Goal: Information Seeking & Learning: Learn about a topic

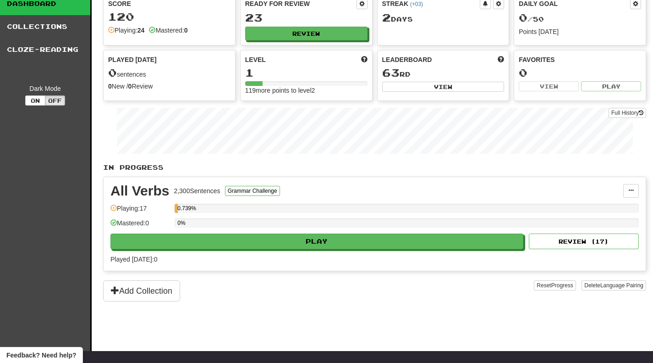
scroll to position [46, 0]
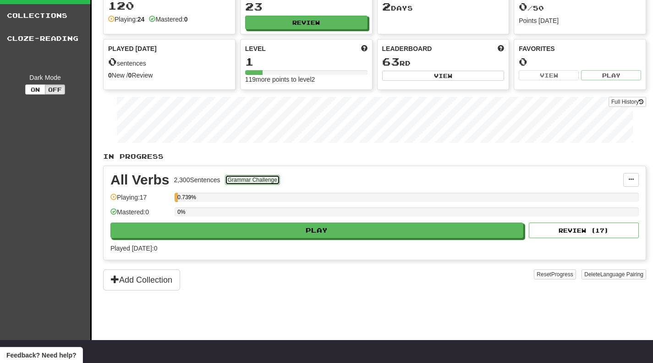
click at [241, 181] on button "Grammar Challenge" at bounding box center [252, 180] width 55 height 10
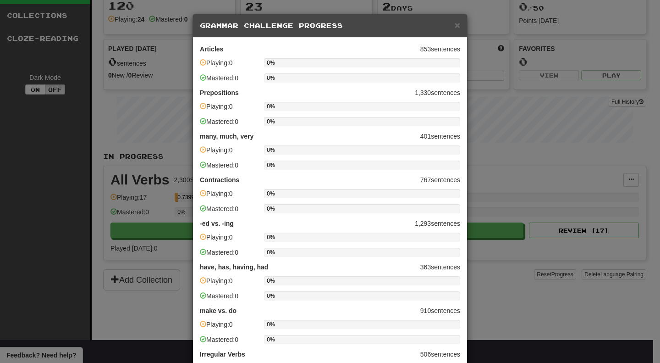
click at [263, 22] on div "× Grammar Challenge Progress" at bounding box center [330, 25] width 274 height 23
click at [307, 26] on h5 "Grammar Challenge Progress" at bounding box center [330, 25] width 260 height 9
click at [455, 24] on span "×" at bounding box center [458, 25] width 6 height 11
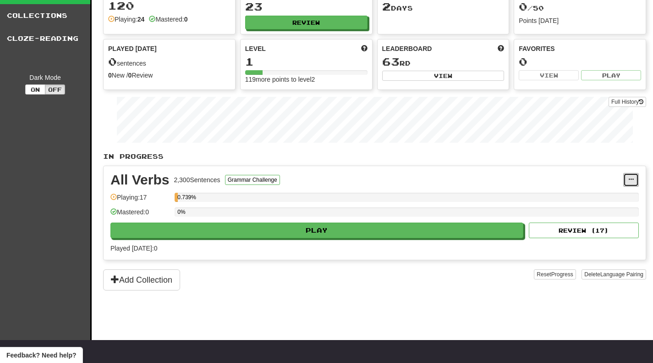
click at [626, 178] on button at bounding box center [632, 180] width 16 height 14
click at [469, 178] on div "All Verbs 2,300 Sentences Grammar Challenge" at bounding box center [367, 180] width 513 height 14
click at [115, 154] on p "In Progress" at bounding box center [374, 156] width 543 height 9
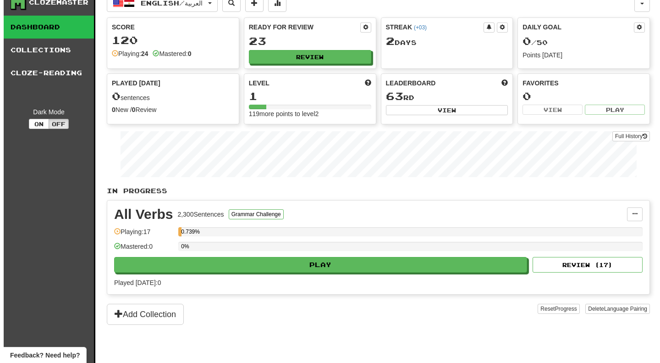
scroll to position [0, 0]
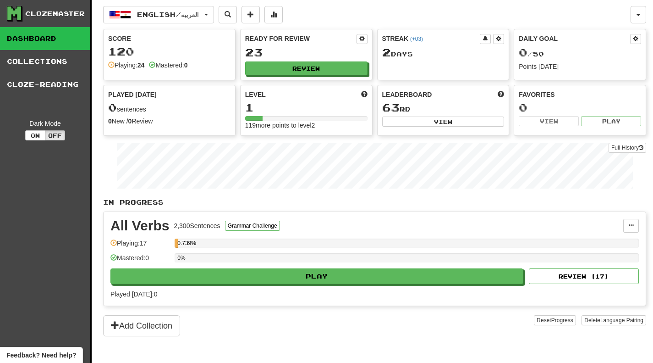
click at [33, 60] on link "Collections" at bounding box center [45, 61] width 90 height 23
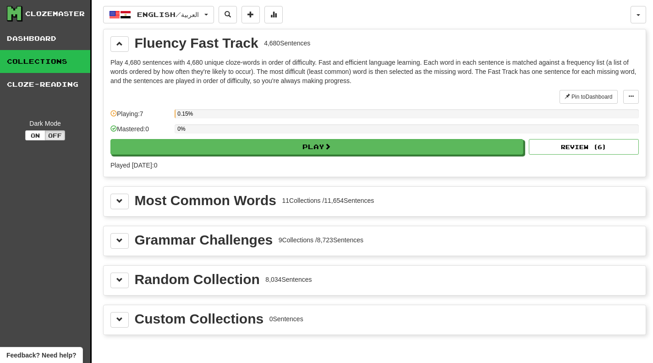
click at [227, 49] on div "Fluency Fast Track" at bounding box center [197, 43] width 124 height 14
click at [260, 15] on button at bounding box center [251, 14] width 18 height 17
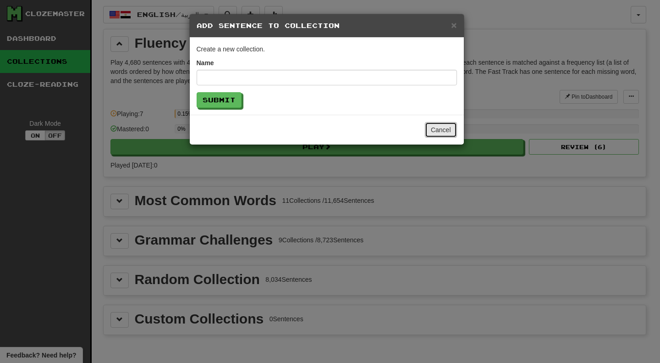
click at [450, 132] on button "Cancel" at bounding box center [441, 130] width 32 height 16
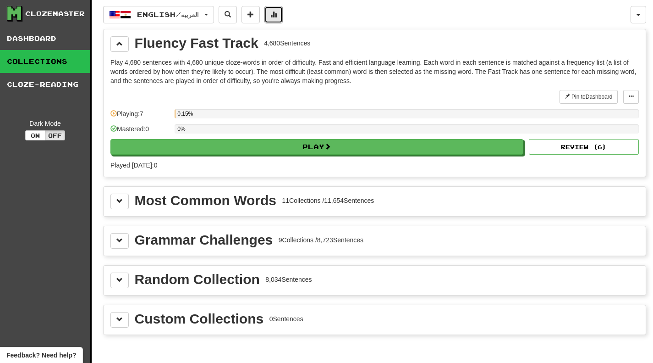
click at [276, 17] on span at bounding box center [274, 14] width 6 height 6
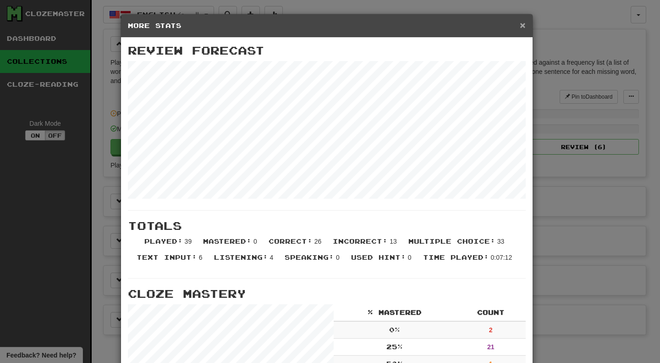
click at [520, 26] on span "×" at bounding box center [523, 25] width 6 height 11
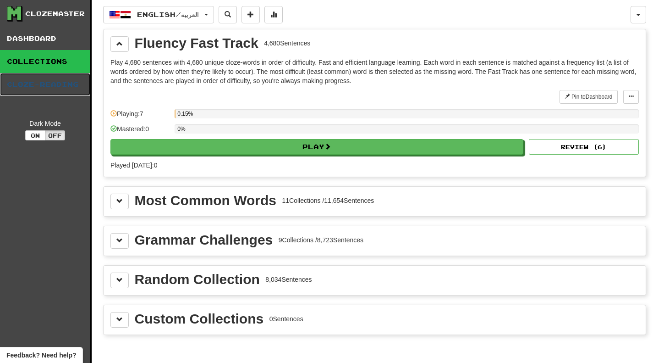
click at [48, 85] on link "Cloze-Reading" at bounding box center [45, 84] width 90 height 23
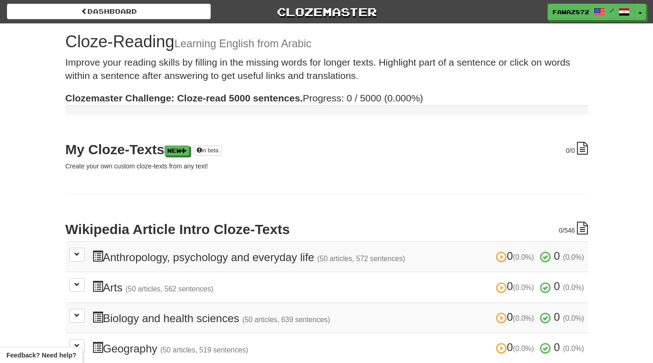
click at [267, 77] on p "Improve your reading skills by filling in the missing words for longer texts. H…" at bounding box center [327, 68] width 523 height 27
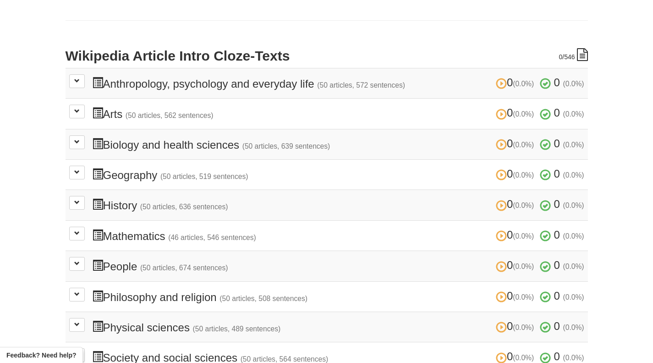
scroll to position [183, 0]
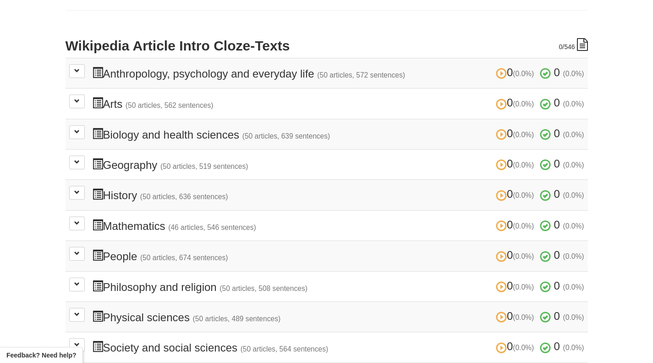
click at [584, 43] on icon at bounding box center [582, 44] width 11 height 13
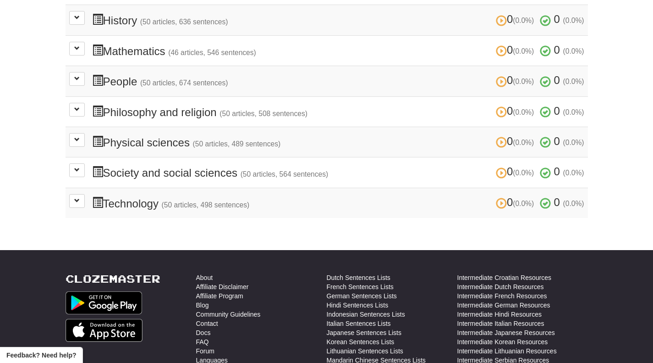
scroll to position [316, 0]
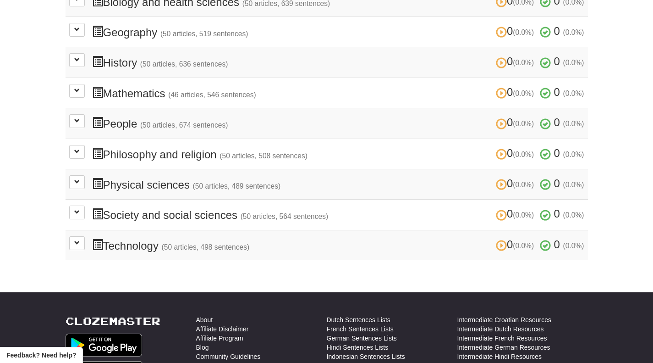
click at [86, 178] on td "0 (0.0%) 0 (0.0%) Physical sciences (50 articles, 489 sentences) 0 (0.0%) 0 (0.…" at bounding box center [327, 184] width 523 height 30
click at [83, 179] on button at bounding box center [77, 182] width 16 height 14
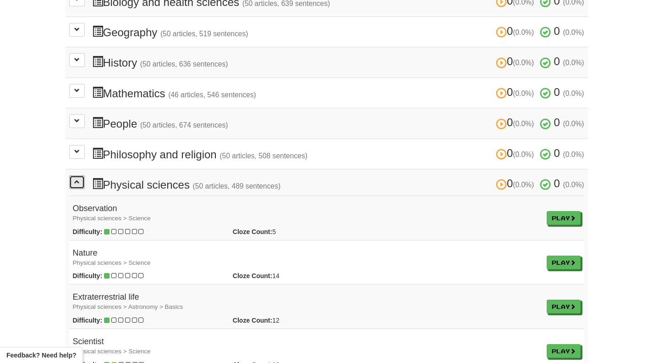
click at [81, 179] on button at bounding box center [77, 182] width 16 height 14
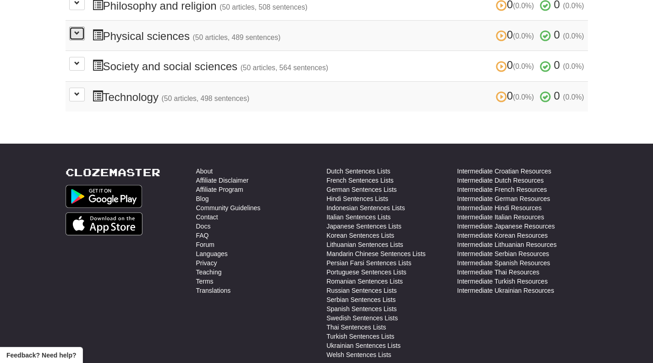
scroll to position [454, 0]
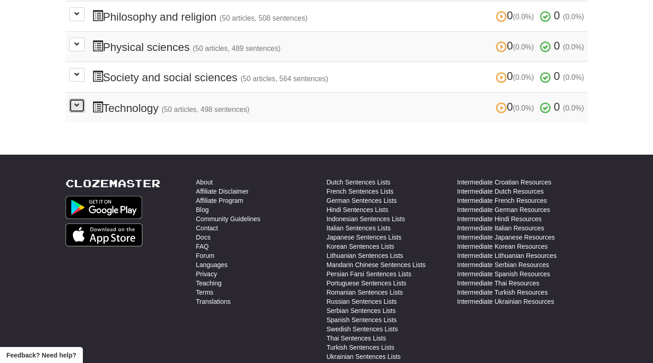
click at [73, 105] on button at bounding box center [77, 106] width 16 height 14
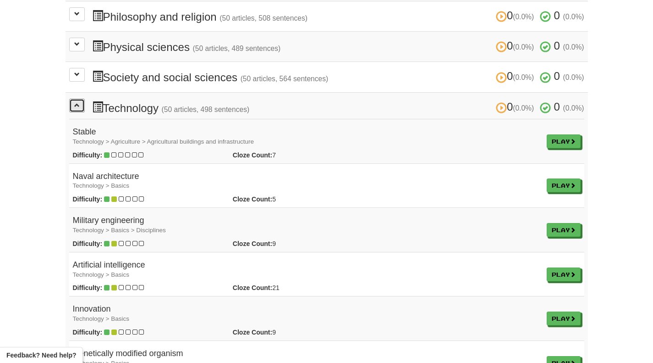
click at [76, 102] on span at bounding box center [77, 105] width 6 height 6
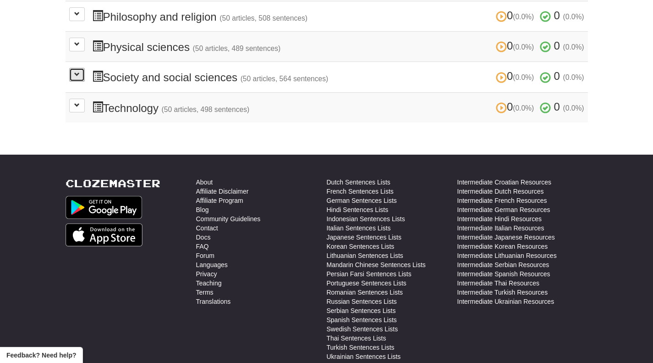
click at [79, 79] on button at bounding box center [77, 75] width 16 height 14
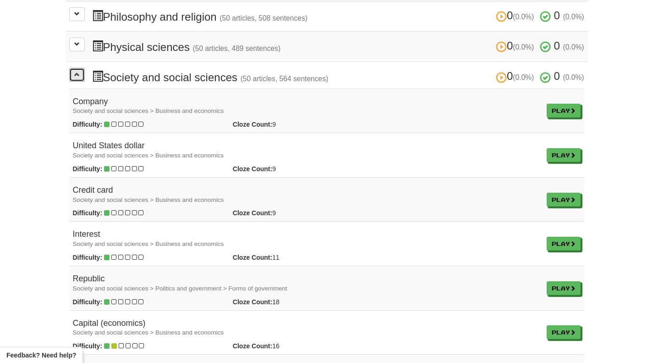
click at [79, 76] on button at bounding box center [77, 75] width 16 height 14
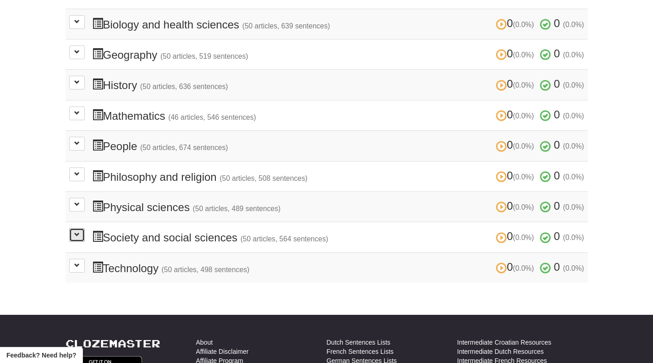
scroll to position [270, 0]
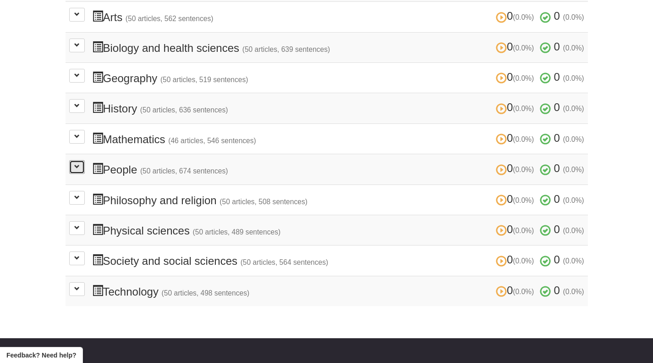
click at [78, 165] on span at bounding box center [77, 167] width 6 height 6
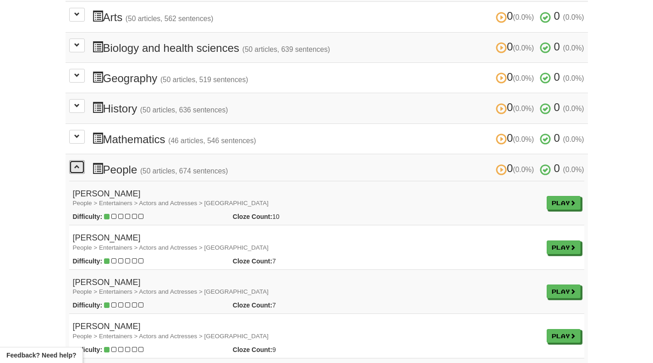
click at [78, 165] on span at bounding box center [77, 167] width 6 height 6
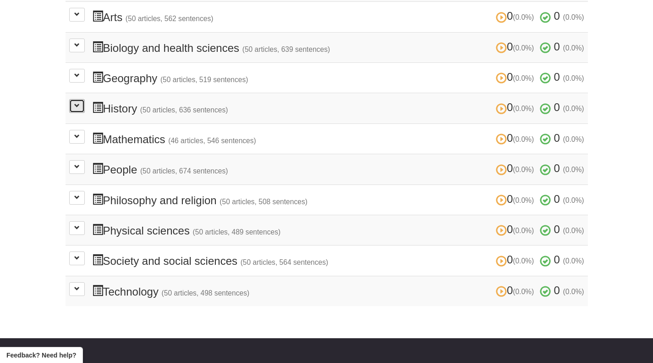
click at [79, 109] on button at bounding box center [77, 106] width 16 height 14
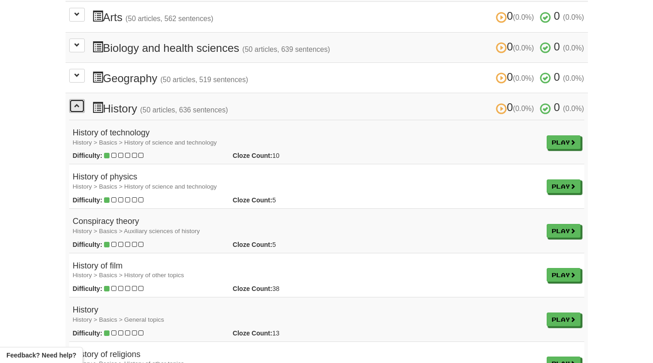
click at [78, 104] on span at bounding box center [77, 106] width 6 height 6
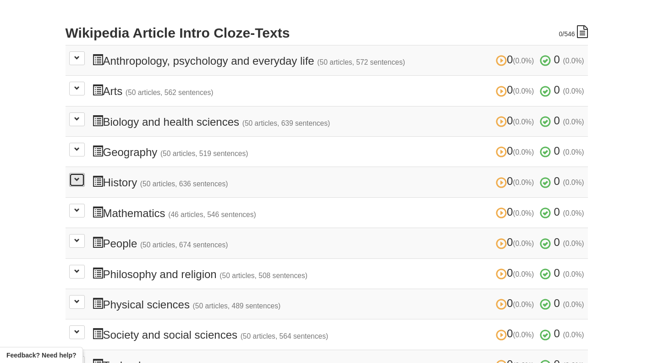
scroll to position [178, 0]
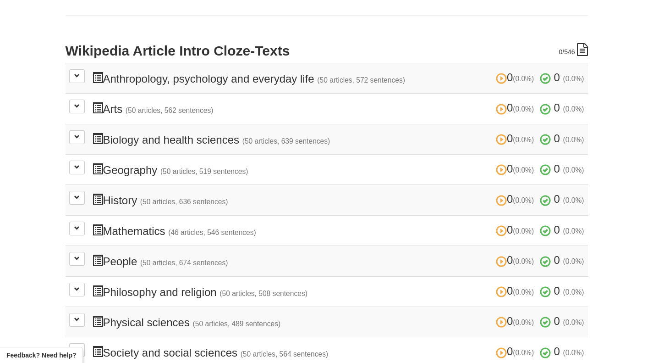
click at [579, 48] on icon at bounding box center [582, 49] width 11 height 13
drag, startPoint x: 582, startPoint y: 47, endPoint x: 278, endPoint y: 48, distance: 303.6
click at [579, 47] on icon at bounding box center [582, 49] width 11 height 13
click at [250, 49] on h2 "Wikipedia Article Intro Cloze-Texts" at bounding box center [327, 50] width 523 height 15
click at [99, 53] on h2 "Wikipedia Article Intro Cloze-Texts" at bounding box center [327, 50] width 523 height 15
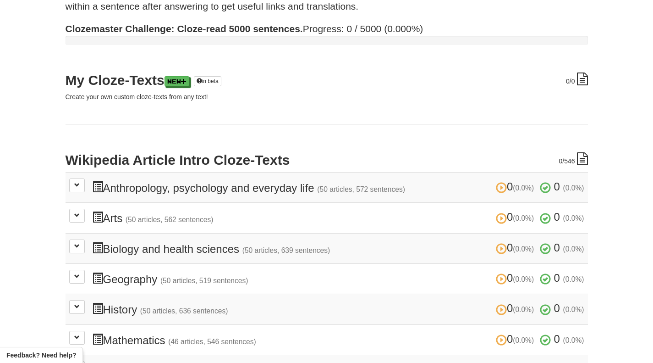
scroll to position [0, 0]
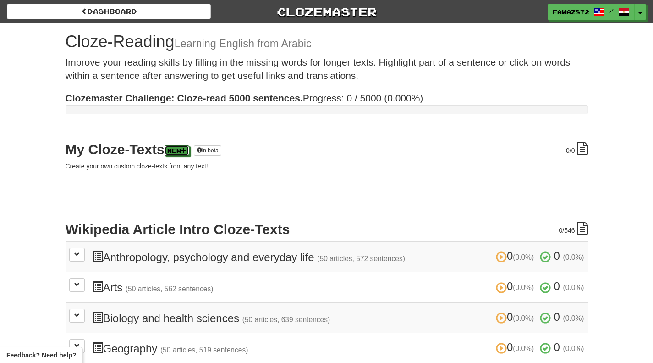
click at [182, 154] on link "New" at bounding box center [177, 150] width 25 height 10
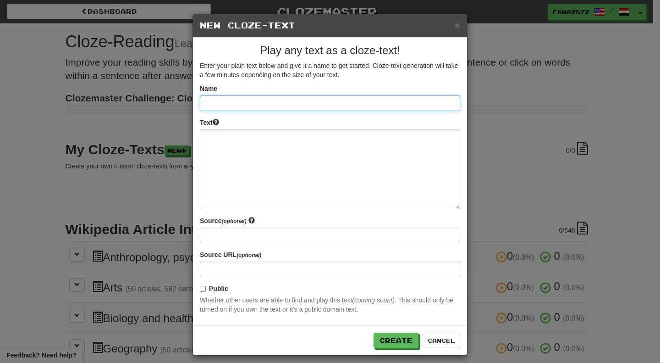
click at [321, 102] on input at bounding box center [330, 103] width 260 height 16
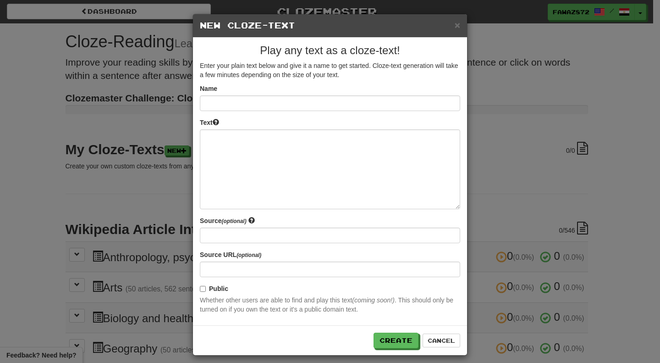
click at [330, 79] on div "Play any text as a cloze-text! Enter your plain text below and give it a name t…" at bounding box center [330, 182] width 274 height 288
click at [455, 26] on button "×" at bounding box center [458, 25] width 6 height 10
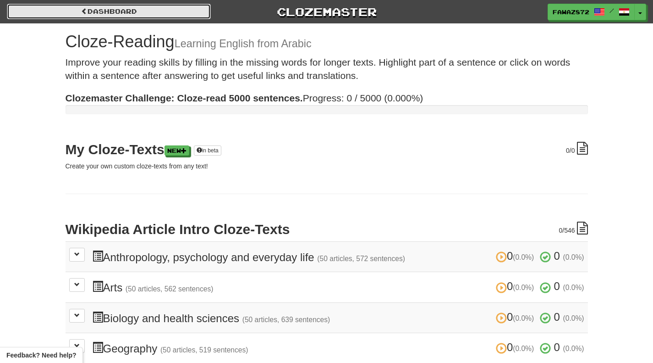
click at [179, 17] on link "Dashboard" at bounding box center [109, 12] width 204 height 16
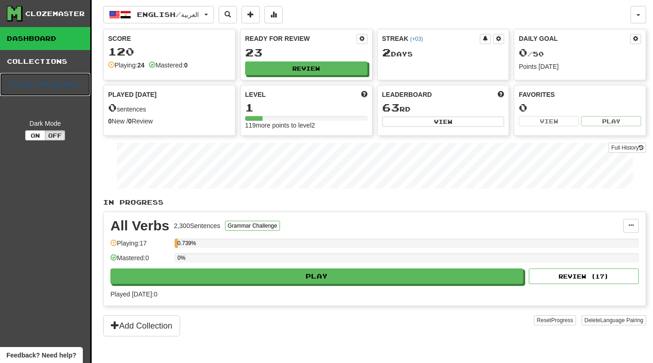
click at [38, 93] on link "Cloze-Reading" at bounding box center [45, 84] width 90 height 23
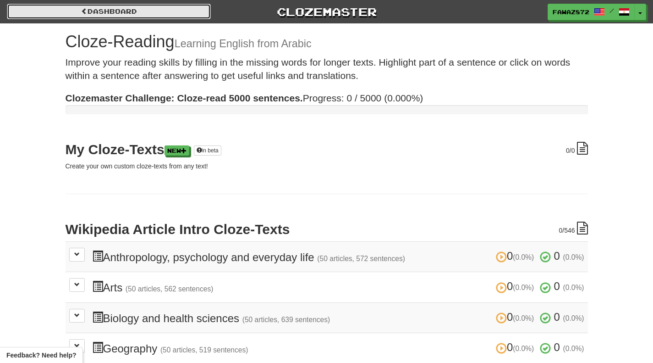
click at [90, 11] on link "Dashboard" at bounding box center [109, 12] width 204 height 16
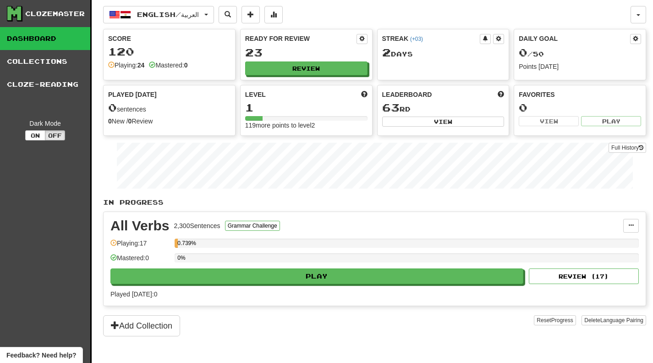
click at [48, 58] on link "Collections" at bounding box center [45, 61] width 90 height 23
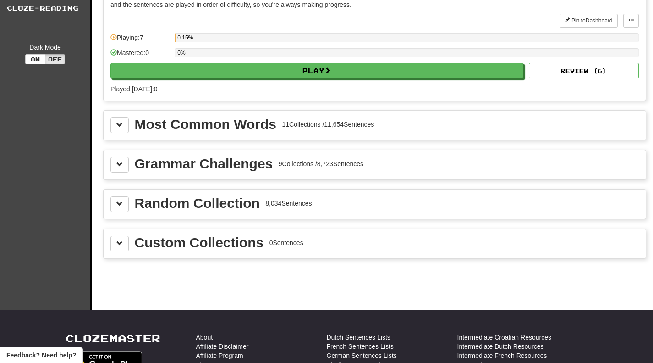
scroll to position [138, 0]
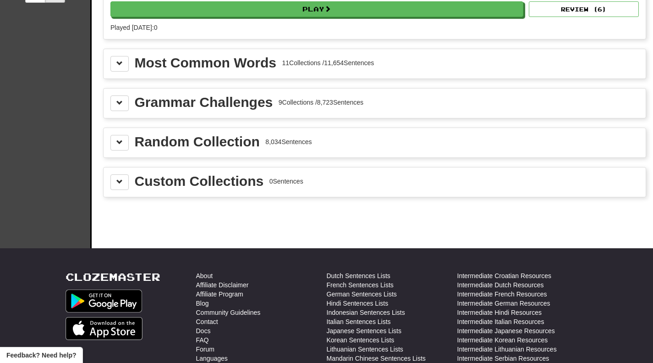
click at [257, 182] on div "Custom Collections" at bounding box center [199, 181] width 129 height 14
drag, startPoint x: 257, startPoint y: 182, endPoint x: 149, endPoint y: 181, distance: 108.2
click at [149, 181] on div "Custom Collections" at bounding box center [199, 181] width 129 height 14
click at [199, 201] on icon at bounding box center [197, 203] width 4 height 4
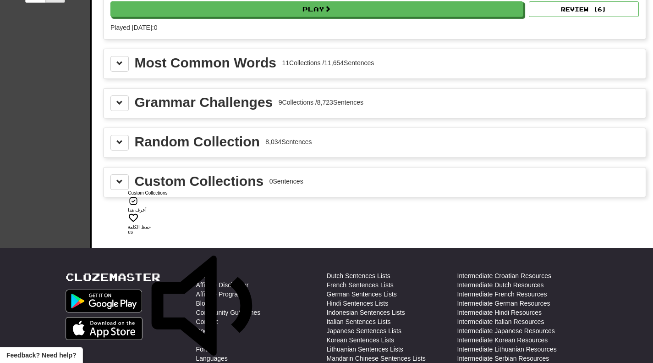
click at [63, 138] on div "Clozemaster Dashboard Collections Cloze-Reading Dark Mode On Off" at bounding box center [46, 55] width 92 height 386
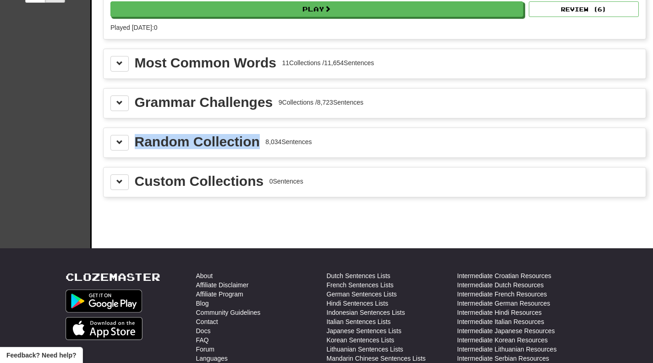
drag, startPoint x: 260, startPoint y: 140, endPoint x: 138, endPoint y: 145, distance: 122.6
click at [138, 145] on div "Random Collection 8,034 Sentences" at bounding box center [223, 142] width 177 height 14
click at [200, 154] on icon at bounding box center [197, 154] width 11 height 11
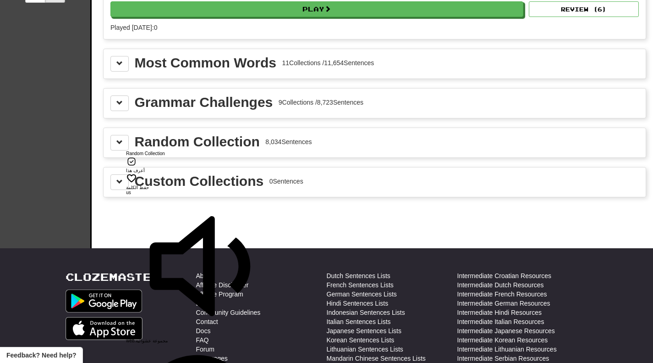
click at [249, 129] on div "Random Collection 8,034 Sentences" at bounding box center [375, 142] width 543 height 29
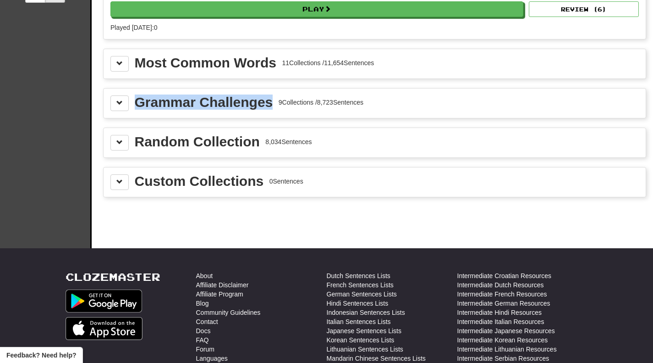
drag, startPoint x: 273, startPoint y: 101, endPoint x: 138, endPoint y: 112, distance: 135.3
click at [137, 112] on div "Grammar Challenges 9 Collections / 8,723 Sentences" at bounding box center [375, 103] width 543 height 29
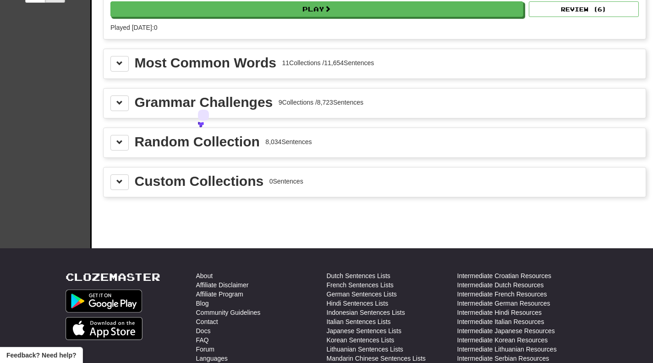
click at [203, 122] on icon at bounding box center [202, 124] width 4 height 4
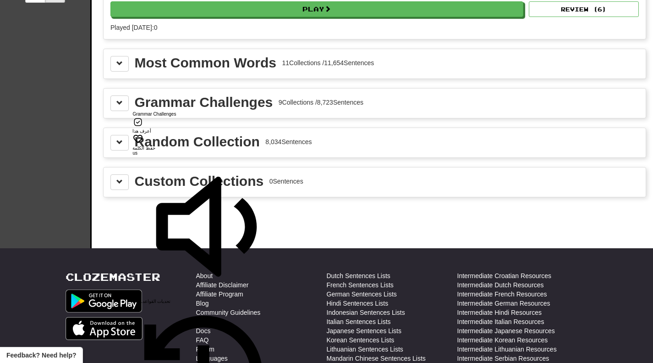
click at [260, 77] on div "Most Common Words 11 Collections / 11,654 Sentences" at bounding box center [375, 63] width 543 height 29
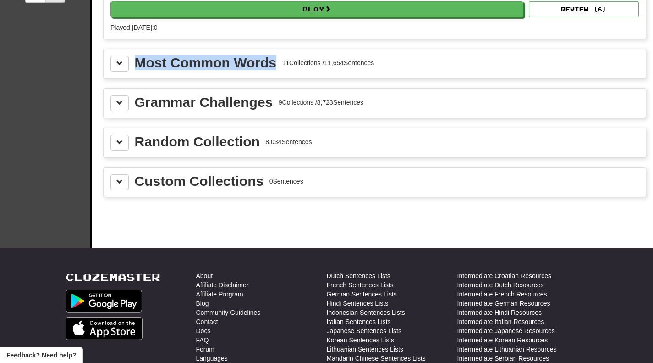
drag, startPoint x: 276, startPoint y: 66, endPoint x: 135, endPoint y: 68, distance: 140.3
click at [135, 68] on div "Most Common Words" at bounding box center [206, 63] width 142 height 14
click at [205, 83] on icon at bounding box center [203, 85] width 4 height 4
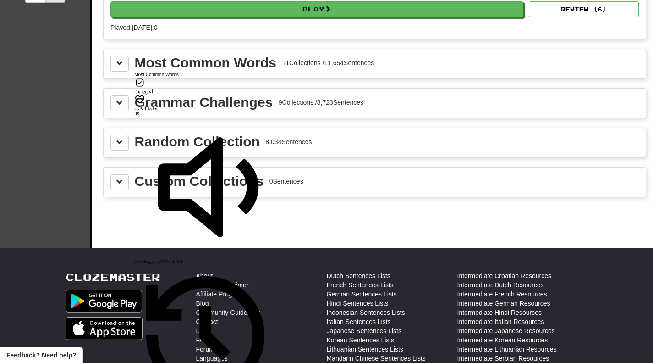
click at [55, 91] on div "Clozemaster Dashboard Collections Cloze-Reading Dark Mode On Off" at bounding box center [46, 55] width 92 height 386
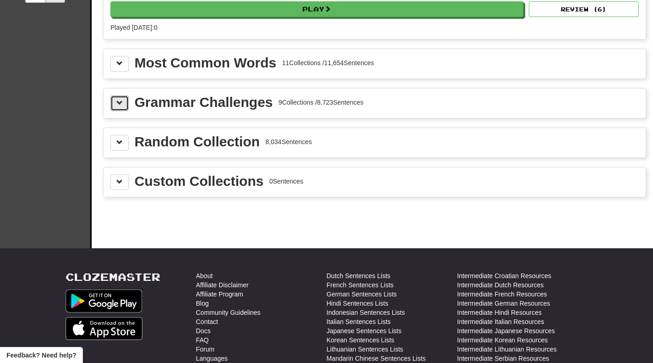
click at [122, 100] on span at bounding box center [119, 103] width 6 height 6
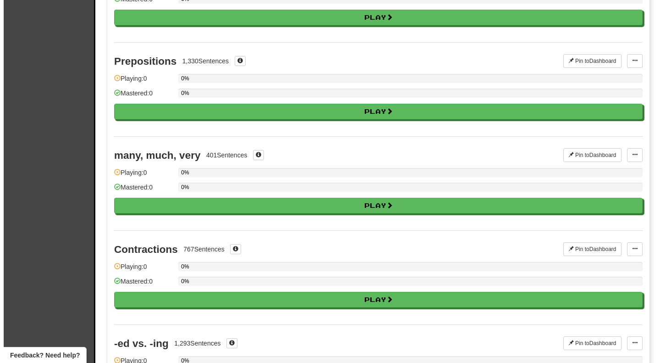
scroll to position [321, 0]
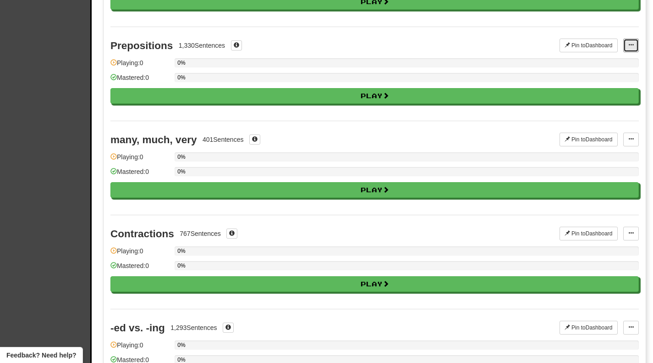
click at [634, 46] on span at bounding box center [632, 45] width 6 height 6
click at [576, 65] on span "Manage Sentences" at bounding box center [601, 61] width 55 height 7
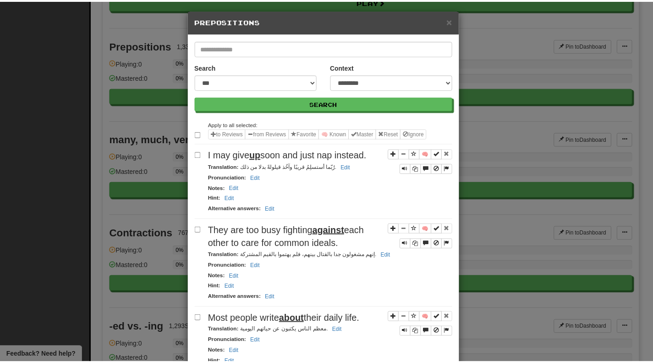
scroll to position [0, 0]
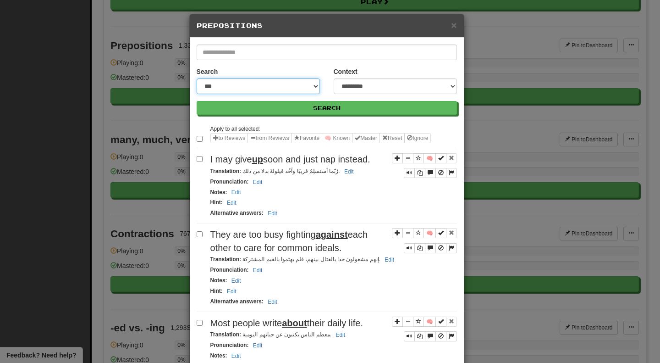
click at [244, 83] on select "**********" at bounding box center [258, 86] width 123 height 16
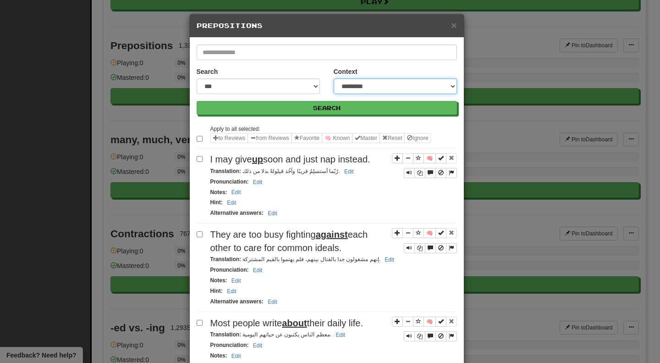
click at [359, 87] on select "**********" at bounding box center [395, 86] width 123 height 16
click at [452, 24] on span "×" at bounding box center [454, 25] width 6 height 11
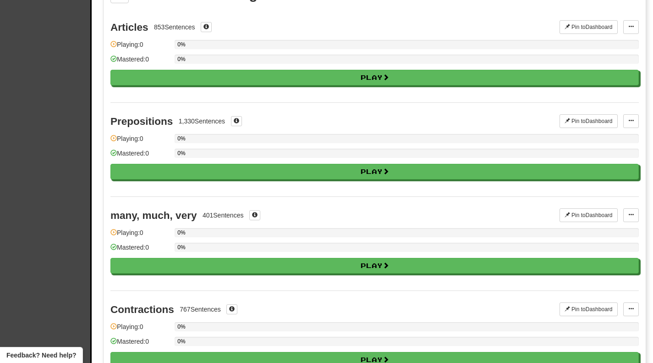
scroll to position [229, 0]
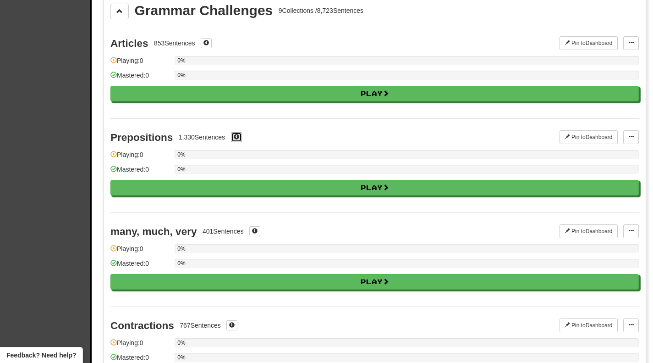
click at [238, 135] on span at bounding box center [237, 137] width 6 height 6
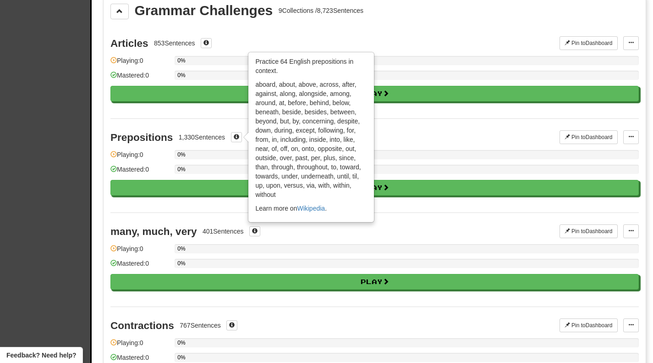
click at [237, 134] on span at bounding box center [237, 137] width 6 height 6
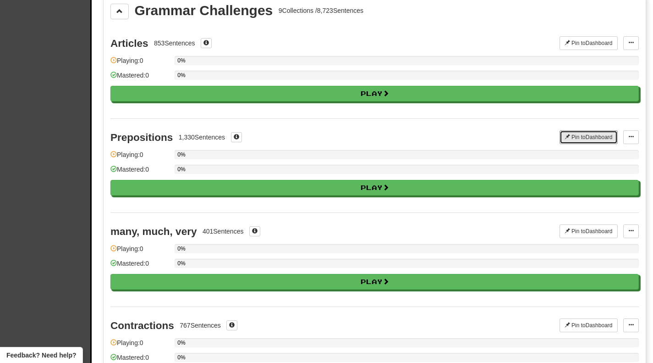
click at [582, 137] on button "Pin to Dashboard" at bounding box center [589, 137] width 58 height 14
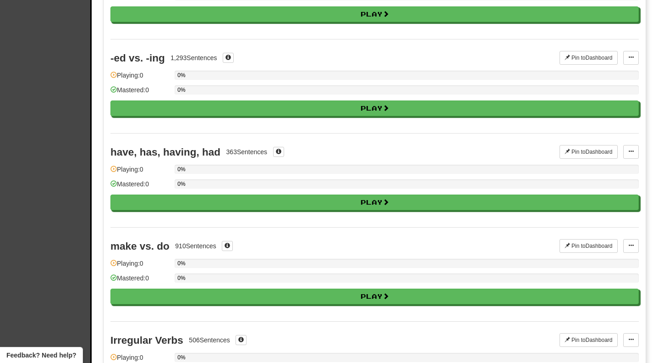
scroll to position [596, 0]
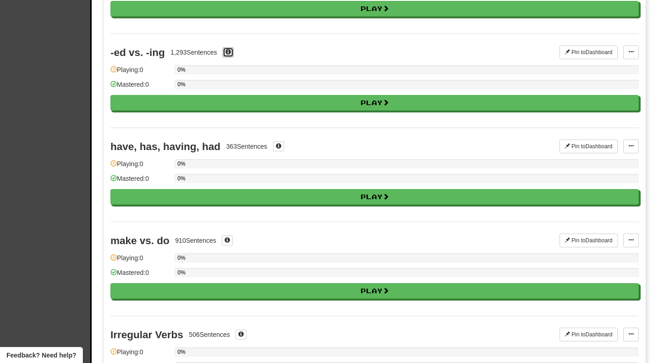
click at [227, 49] on span at bounding box center [229, 52] width 6 height 6
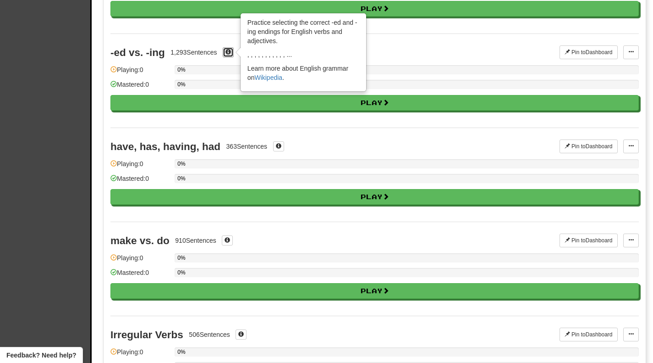
click at [228, 51] on span at bounding box center [229, 52] width 6 height 6
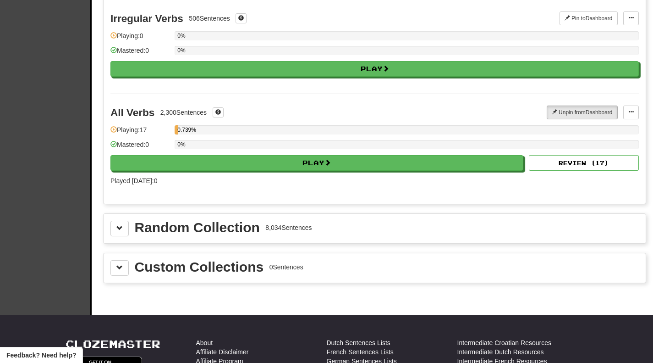
scroll to position [917, 0]
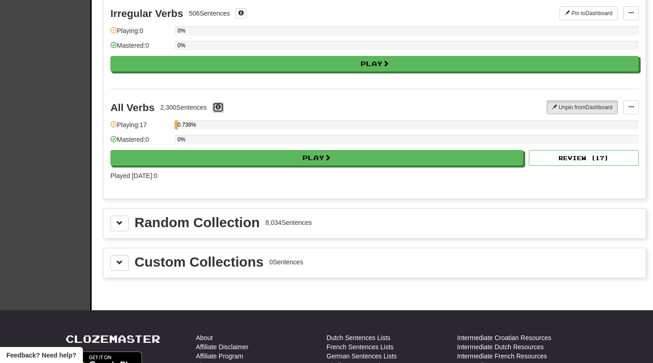
click at [221, 106] on span at bounding box center [219, 107] width 6 height 6
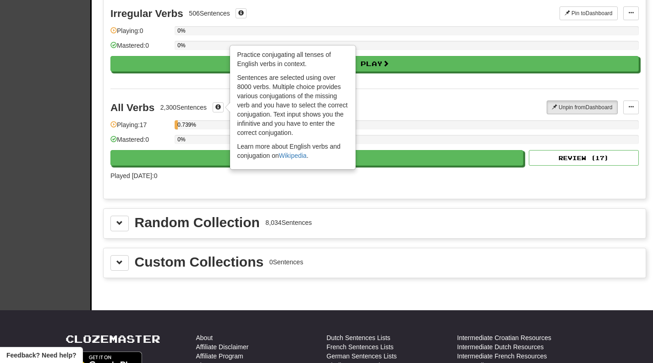
click at [234, 55] on div "Practice conjugating all tenses of English verbs in context. Sentences are sele…" at bounding box center [293, 107] width 125 height 123
drag, startPoint x: 238, startPoint y: 53, endPoint x: 314, endPoint y: 61, distance: 77.0
click at [314, 61] on p "Practice conjugating all tenses of English verbs in context." at bounding box center [293, 59] width 112 height 18
click at [320, 75] on icon at bounding box center [318, 77] width 4 height 4
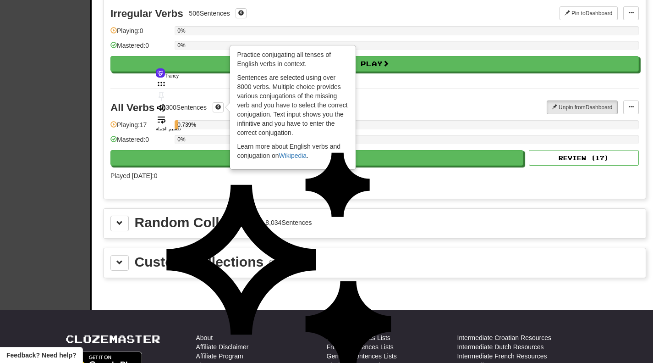
click at [266, 141] on div "Practice conjugating all tenses of English verbs in context. Sentences are sele…" at bounding box center [293, 107] width 125 height 123
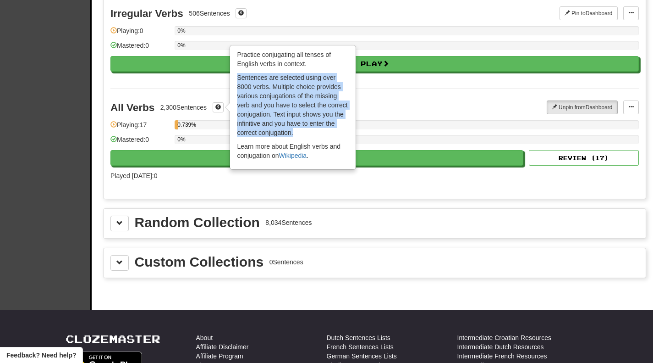
drag, startPoint x: 239, startPoint y: 77, endPoint x: 301, endPoint y: 133, distance: 83.8
click at [301, 133] on p "Sentences are selected using over 8000 verbs. Multiple choice provides various …" at bounding box center [293, 105] width 112 height 64
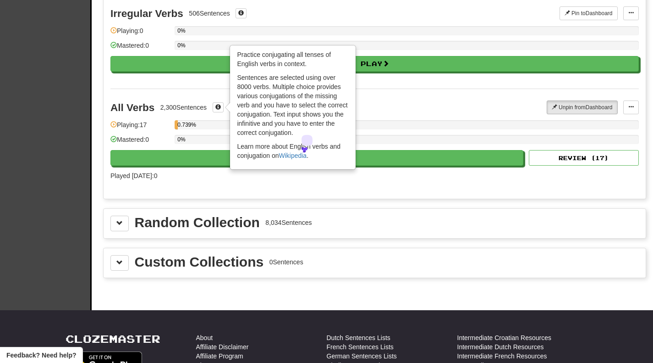
click at [307, 147] on icon at bounding box center [305, 149] width 4 height 4
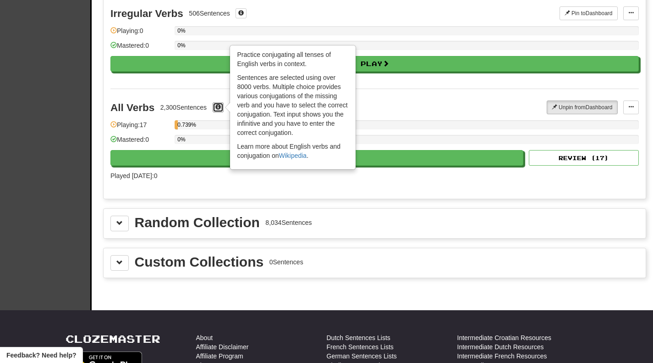
click at [223, 106] on button at bounding box center [218, 107] width 11 height 10
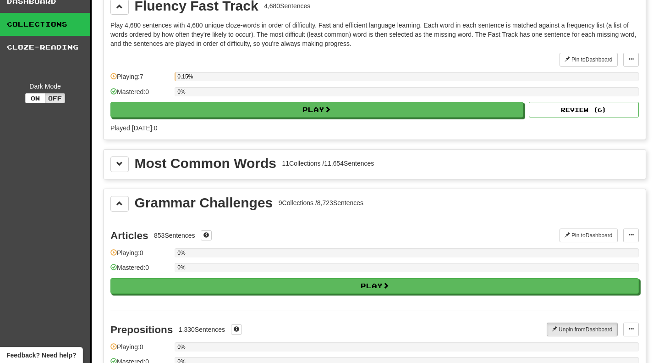
scroll to position [46, 0]
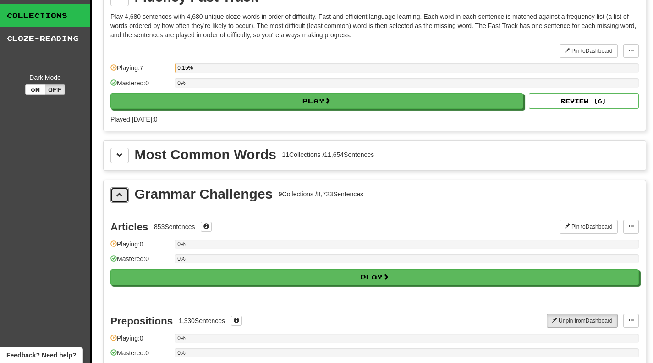
click at [120, 200] on button at bounding box center [120, 195] width 18 height 16
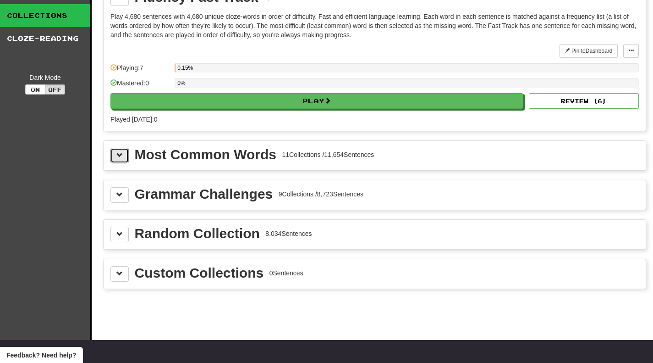
click at [123, 158] on button at bounding box center [120, 156] width 18 height 16
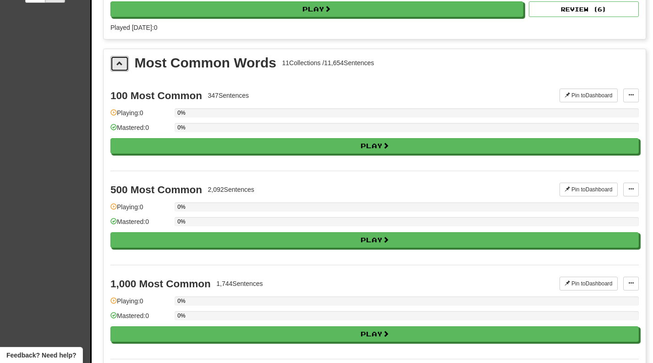
scroll to position [92, 0]
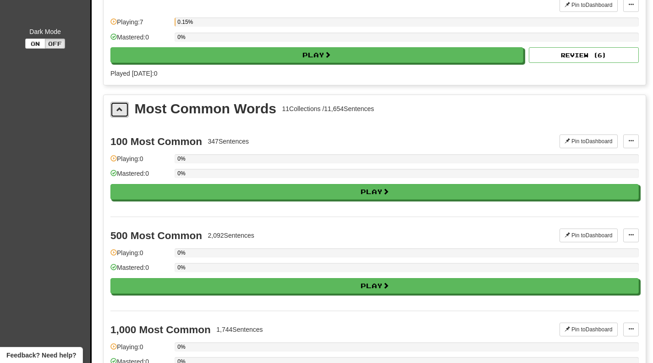
click at [121, 109] on span at bounding box center [119, 109] width 6 height 6
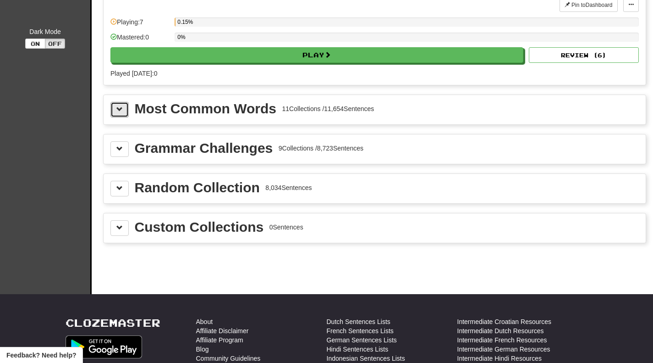
click at [121, 109] on span at bounding box center [119, 109] width 6 height 6
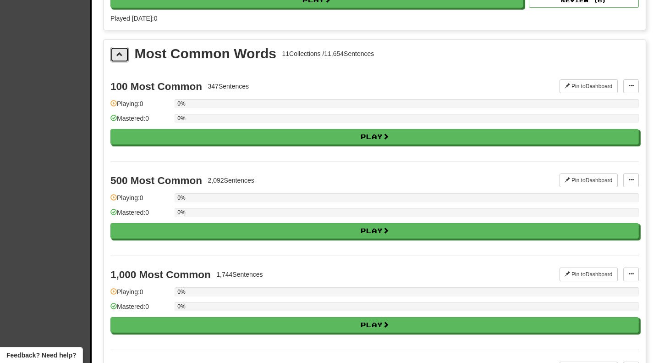
scroll to position [138, 0]
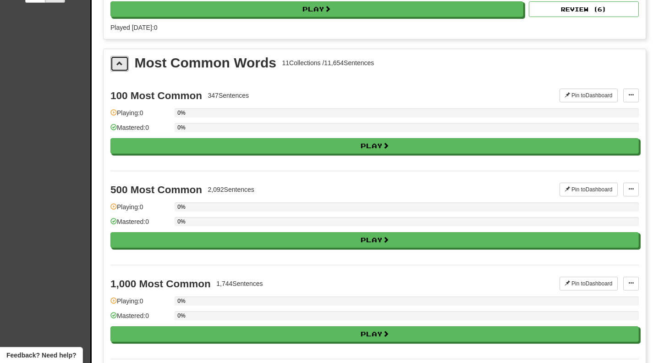
click at [124, 64] on button at bounding box center [120, 64] width 18 height 16
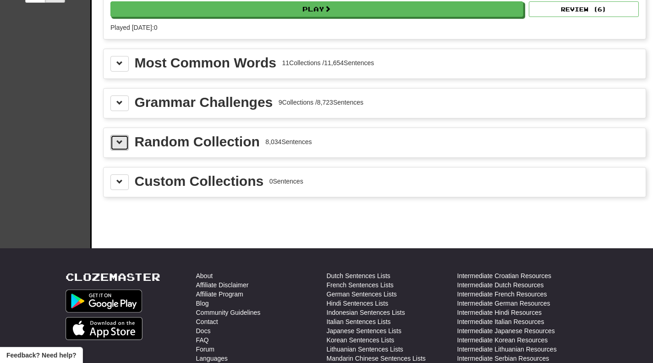
click at [122, 143] on span at bounding box center [119, 142] width 6 height 6
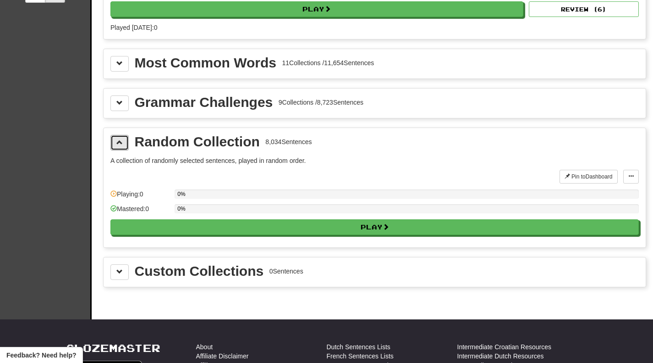
click at [122, 143] on span at bounding box center [119, 142] width 6 height 6
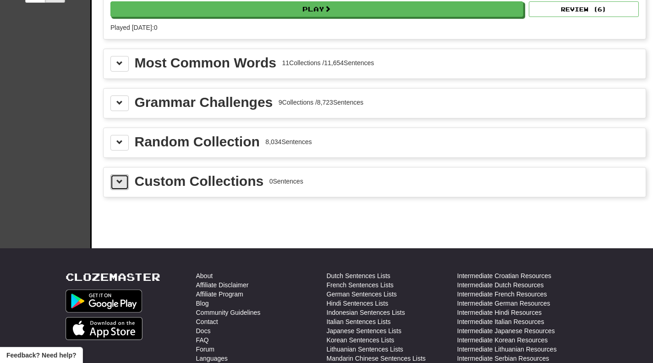
click at [122, 181] on span at bounding box center [119, 181] width 6 height 6
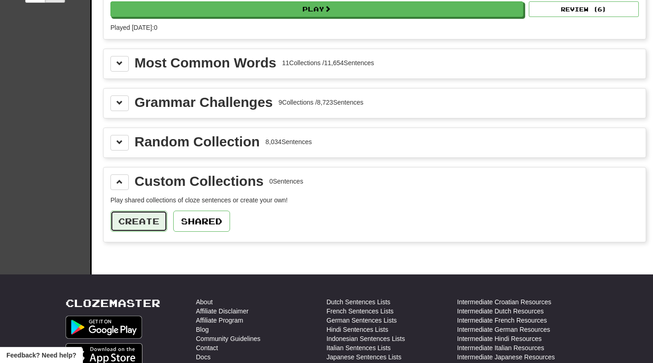
click at [149, 221] on button "Create" at bounding box center [139, 220] width 57 height 21
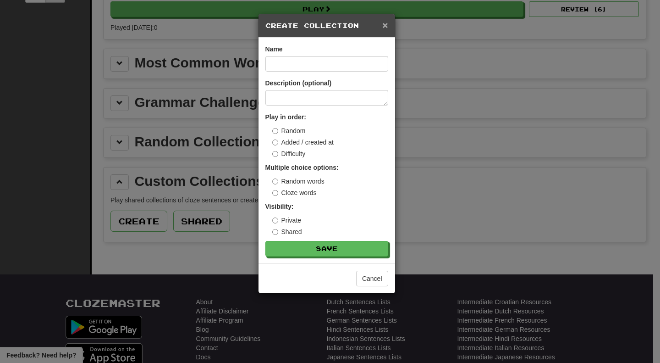
click at [383, 28] on span "×" at bounding box center [385, 25] width 6 height 11
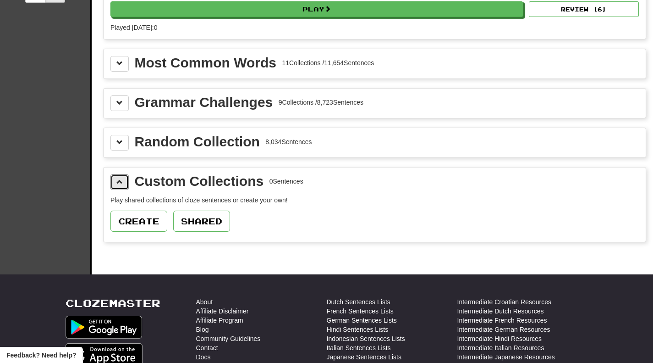
click at [125, 184] on button at bounding box center [120, 182] width 18 height 16
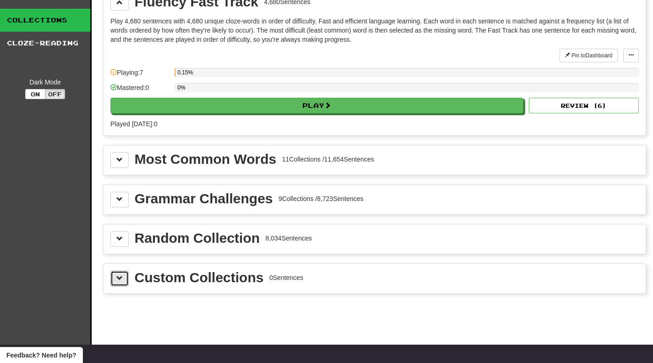
scroll to position [0, 0]
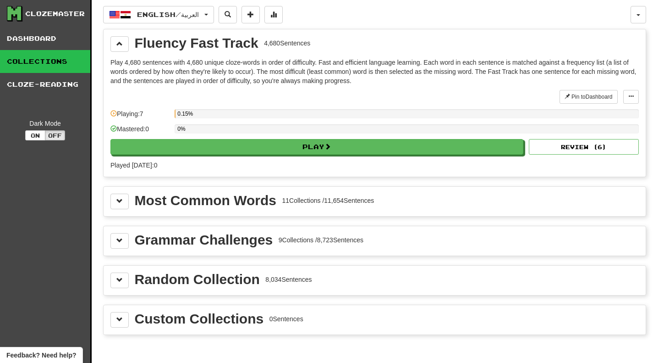
click at [131, 68] on p "Play 4,680 sentences with 4,680 unique cloze-words in order of difficulty. Fast…" at bounding box center [375, 72] width 529 height 28
click at [127, 51] on button at bounding box center [120, 44] width 18 height 16
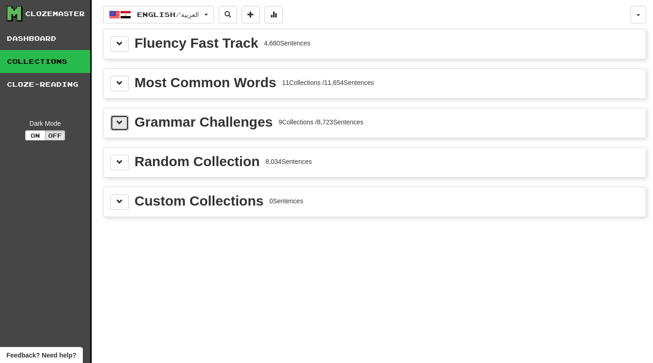
click at [120, 121] on span at bounding box center [119, 122] width 6 height 6
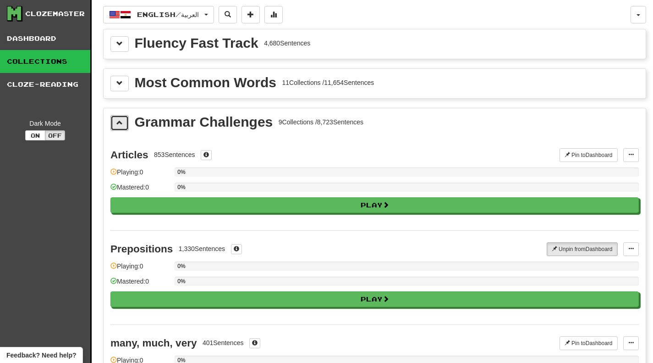
click at [120, 121] on span at bounding box center [119, 122] width 6 height 6
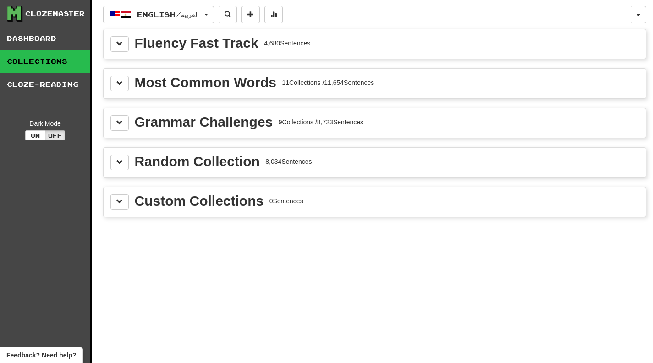
click at [133, 82] on div "Most Common Words 11 Collections / 11,654 Sentences" at bounding box center [375, 84] width 529 height 16
click at [130, 83] on div "Most Common Words 11 Collections / 11,654 Sentences" at bounding box center [375, 84] width 529 height 16
click at [102, 90] on div "Clozemaster Dashboard Collections Cloze-Reading Dark Mode On Off Dashboard Coll…" at bounding box center [327, 193] width 640 height 386
click at [118, 83] on span at bounding box center [119, 83] width 6 height 6
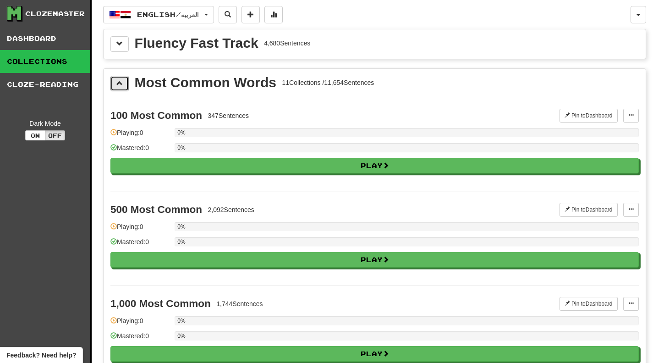
click at [122, 90] on button at bounding box center [120, 84] width 18 height 16
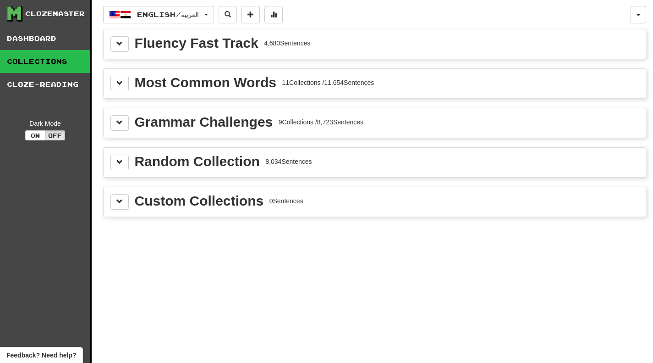
click at [135, 201] on div "Custom Collections" at bounding box center [199, 201] width 129 height 14
click at [120, 164] on span at bounding box center [119, 162] width 6 height 6
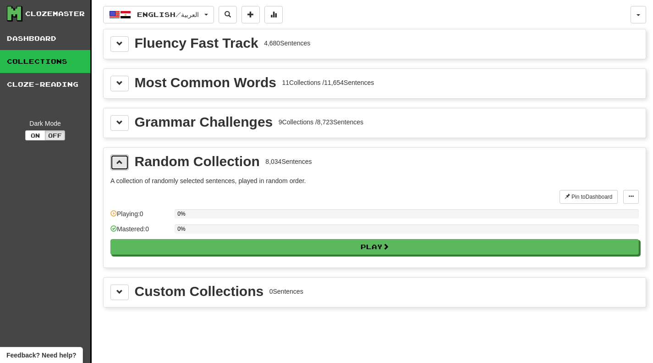
click at [120, 164] on span at bounding box center [119, 162] width 6 height 6
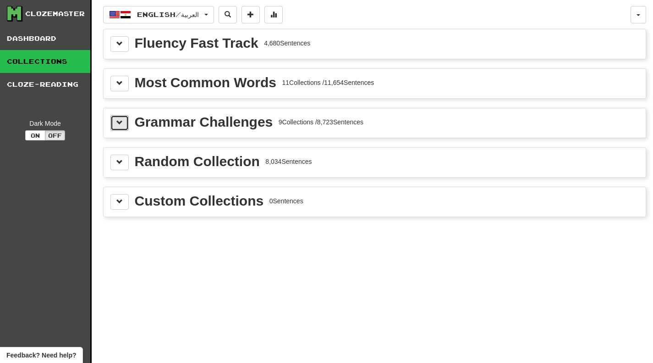
click at [124, 126] on button at bounding box center [120, 123] width 18 height 16
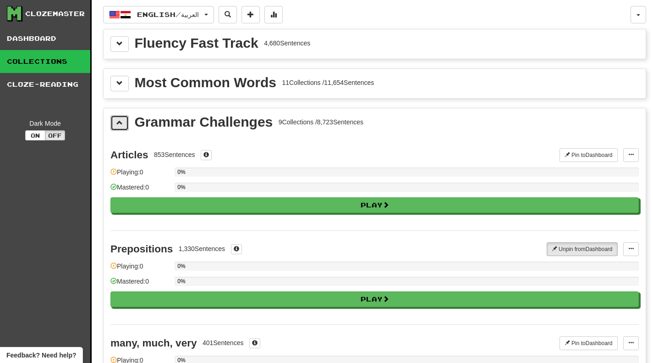
click at [124, 126] on button at bounding box center [120, 123] width 18 height 16
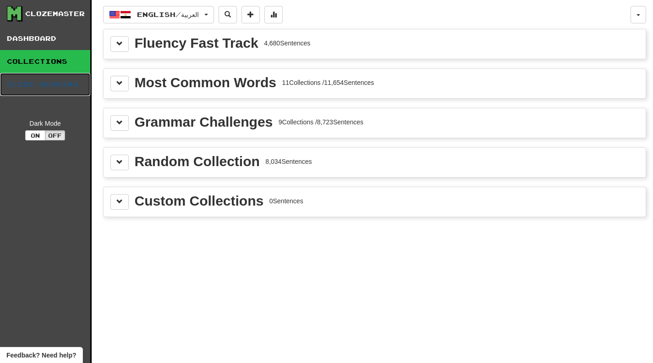
click at [61, 87] on link "Cloze-Reading" at bounding box center [45, 84] width 90 height 23
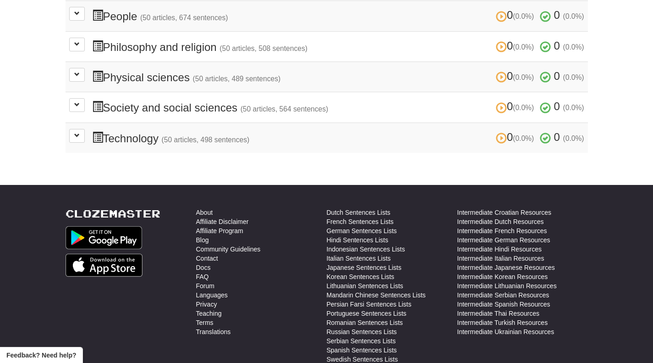
scroll to position [413, 0]
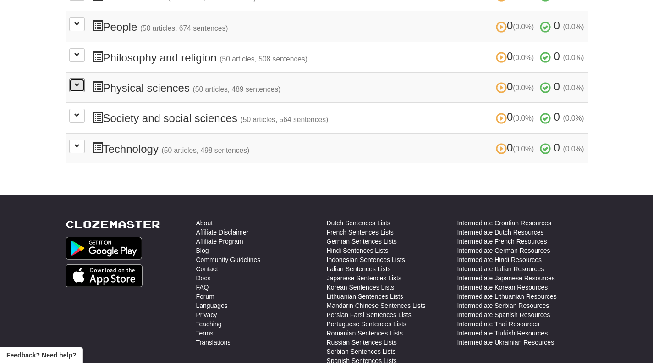
click at [77, 87] on button at bounding box center [77, 85] width 16 height 14
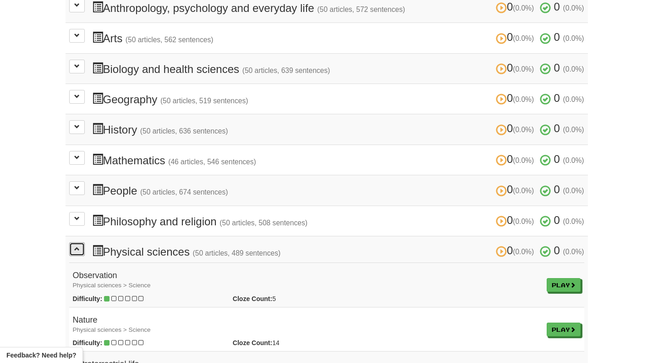
scroll to position [459, 0]
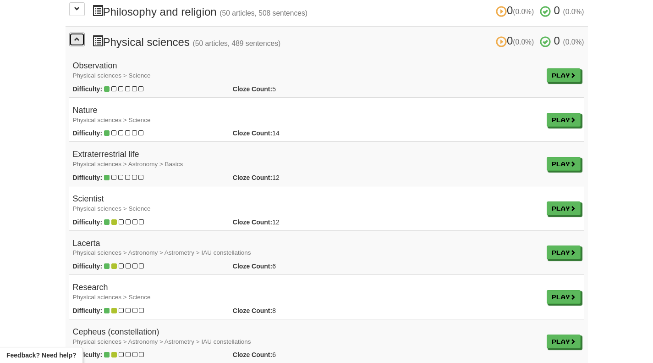
click at [77, 38] on span at bounding box center [77, 39] width 6 height 6
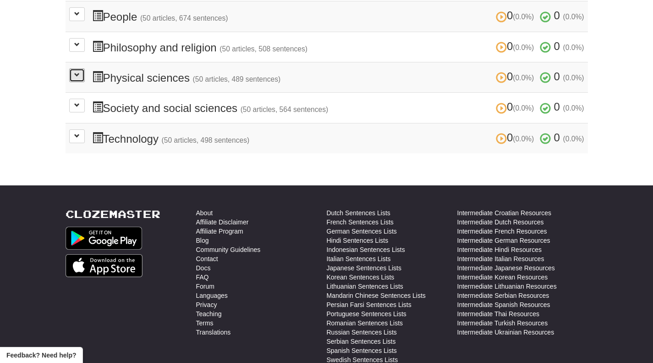
scroll to position [413, 0]
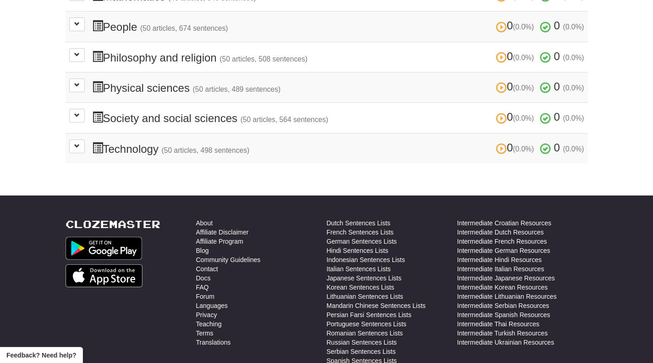
click at [216, 55] on h3 "0 (0.0%) 0 (0.0%) Philosophy and religion (50 articles, 508 sentences) 0 (0.0%)…" at bounding box center [338, 56] width 493 height 13
drag, startPoint x: 219, startPoint y: 55, endPoint x: 109, endPoint y: 59, distance: 110.6
click at [109, 59] on h3 "0 (0.0%) 0 (0.0%) Philosophy and religion (50 articles, 508 sentences) 0 (0.0%)…" at bounding box center [338, 56] width 493 height 13
click at [160, 74] on icon at bounding box center [158, 75] width 3 height 3
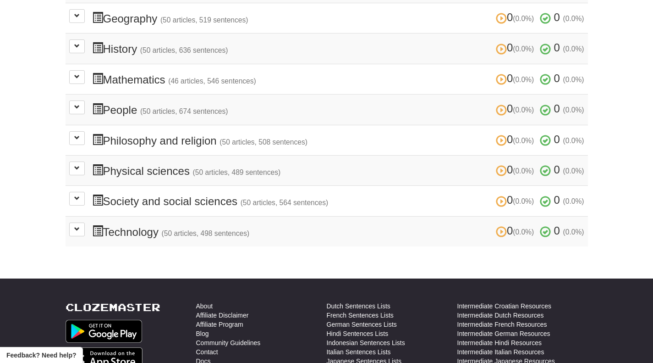
scroll to position [321, 0]
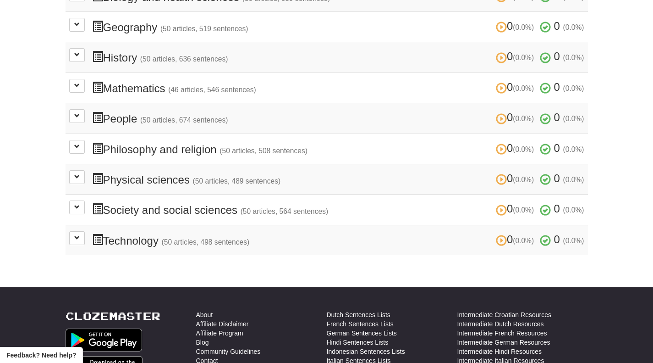
click at [125, 112] on h3 "0 (0.0%) 0 (0.0%) People (50 articles, 674 sentences) 0 (0.0%) 0 (0.0%)" at bounding box center [338, 117] width 493 height 13
click at [125, 135] on icon at bounding box center [122, 138] width 6 height 6
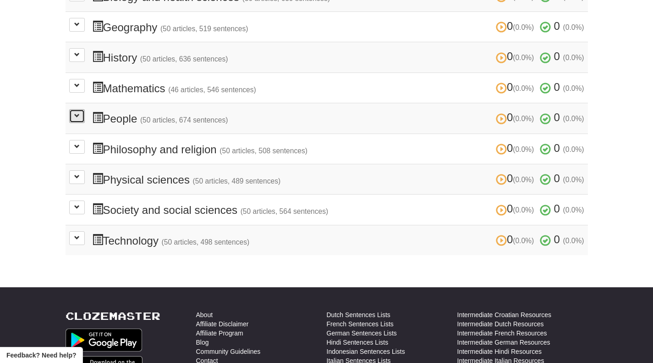
click at [76, 118] on button at bounding box center [77, 116] width 16 height 14
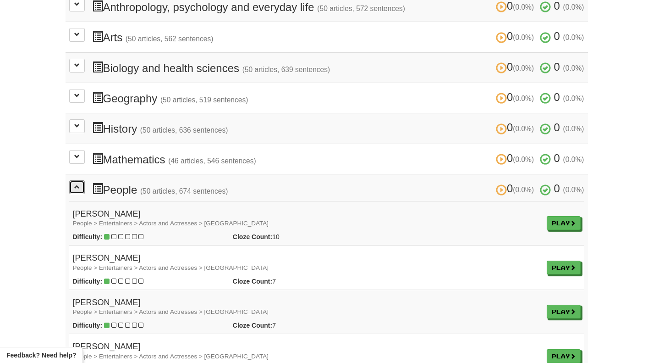
scroll to position [229, 0]
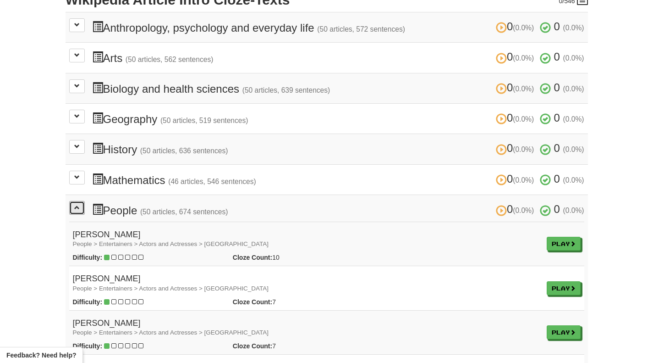
click at [82, 208] on button at bounding box center [77, 208] width 16 height 14
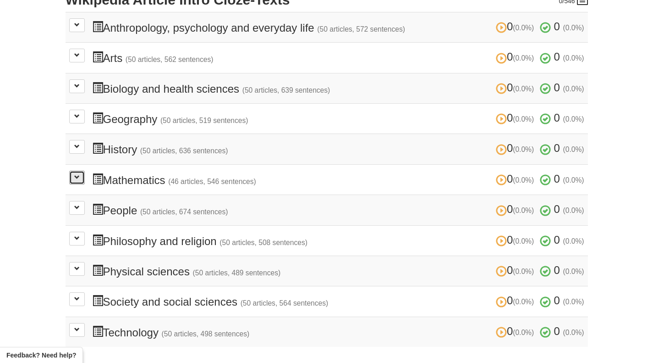
click at [82, 176] on button at bounding box center [77, 178] width 16 height 14
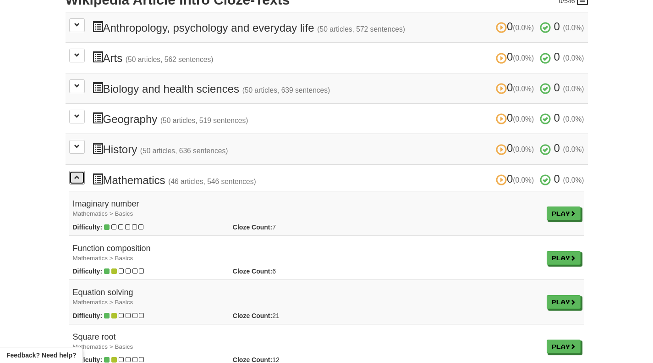
click at [82, 176] on button at bounding box center [77, 178] width 16 height 14
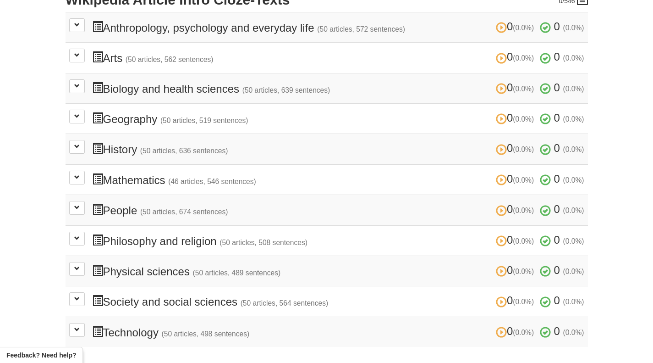
click at [149, 183] on h3 "0 (0.0%) 0 (0.0%) Mathematics (46 articles, 546 sentences) 0 (0.0%) 0 (0.0%)" at bounding box center [338, 179] width 493 height 13
click at [133, 189] on icon at bounding box center [138, 190] width 11 height 11
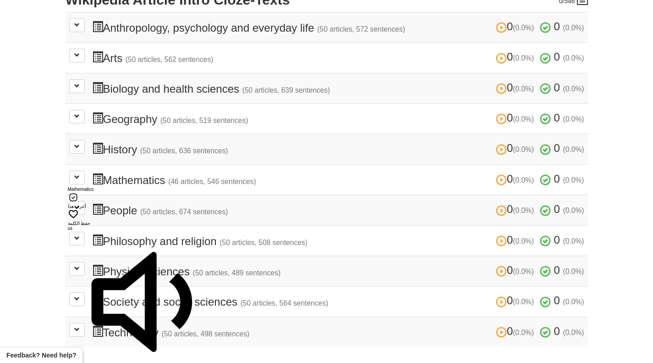
click at [36, 171] on div "Dashboard Clozemaster Fawaz872 / Toggle Dropdown Dashboard Leaderboard Activity…" at bounding box center [326, 63] width 653 height 585
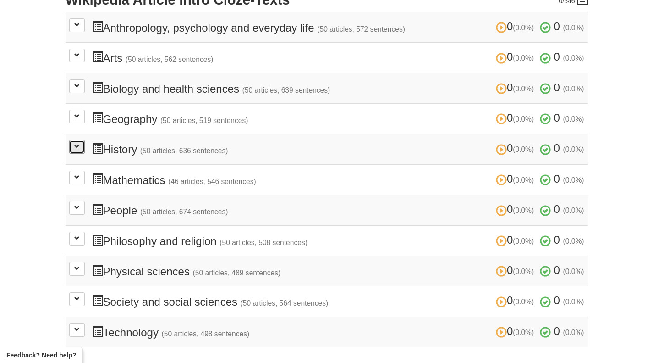
click at [79, 144] on button at bounding box center [77, 147] width 16 height 14
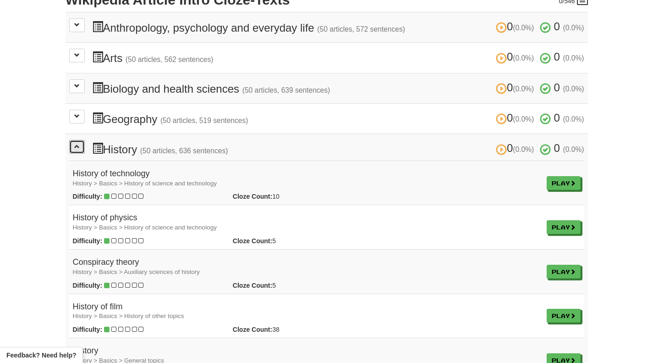
click at [79, 144] on button at bounding box center [77, 147] width 16 height 14
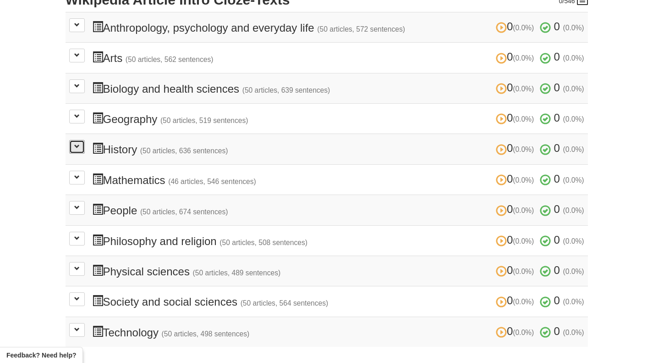
click at [80, 150] on button at bounding box center [77, 147] width 16 height 14
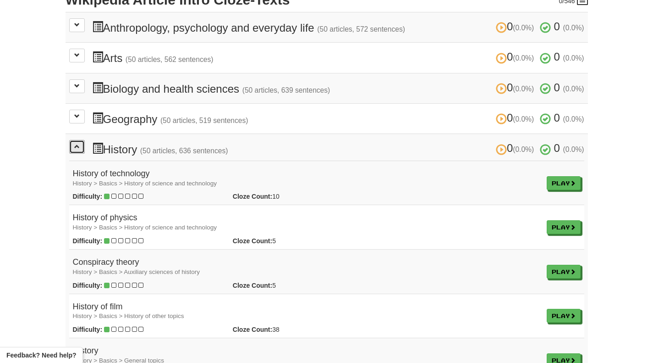
click at [80, 148] on button at bounding box center [77, 147] width 16 height 14
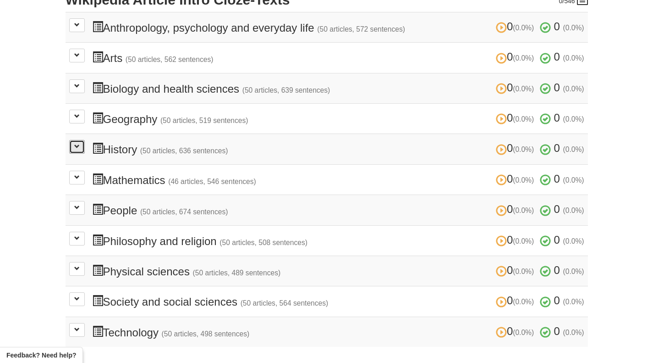
click at [71, 152] on button at bounding box center [77, 147] width 16 height 14
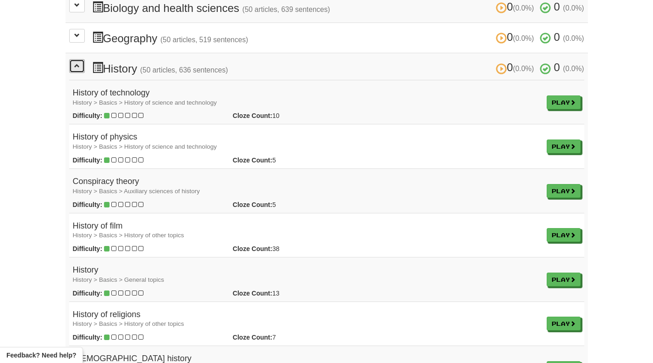
scroll to position [321, 0]
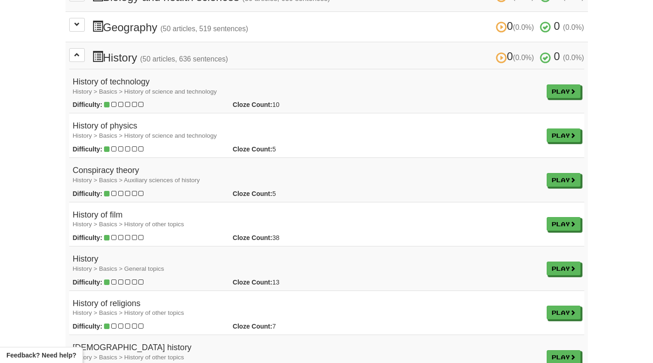
click at [94, 168] on h4 "Conspiracy theory History > Basics > Auxiliary sciences of history" at bounding box center [306, 175] width 467 height 18
click at [103, 186] on icon at bounding box center [103, 189] width 6 height 6
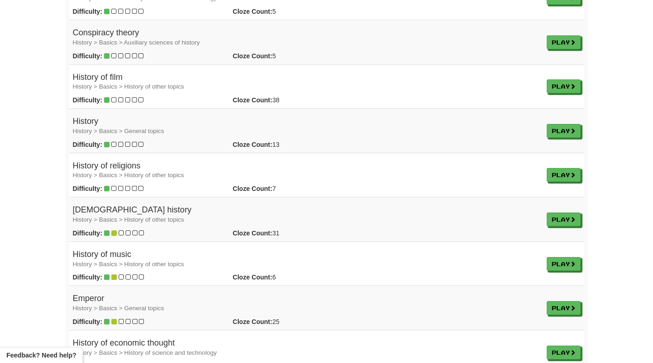
scroll to position [504, 0]
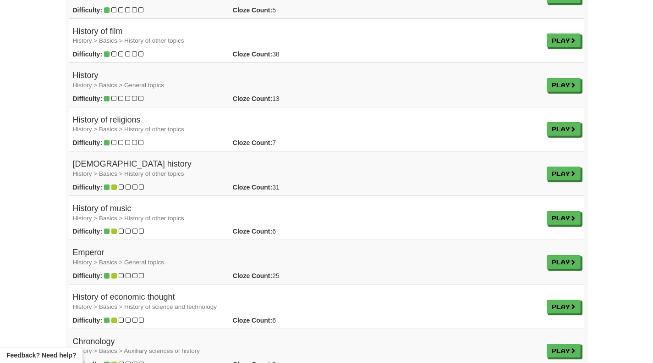
click at [79, 164] on h4 "[DEMOGRAPHIC_DATA] history History > Basics > History of other topics" at bounding box center [306, 169] width 467 height 18
click at [99, 180] on icon at bounding box center [96, 182] width 4 height 4
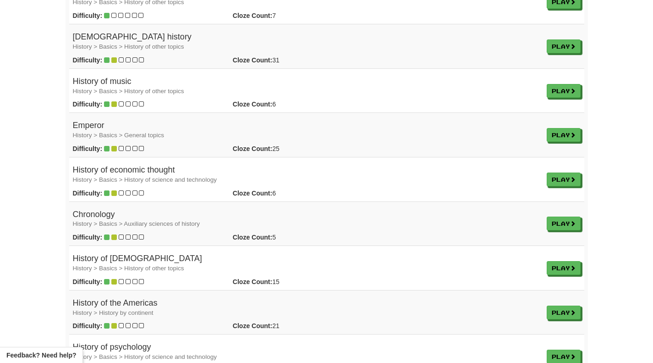
scroll to position [642, 0]
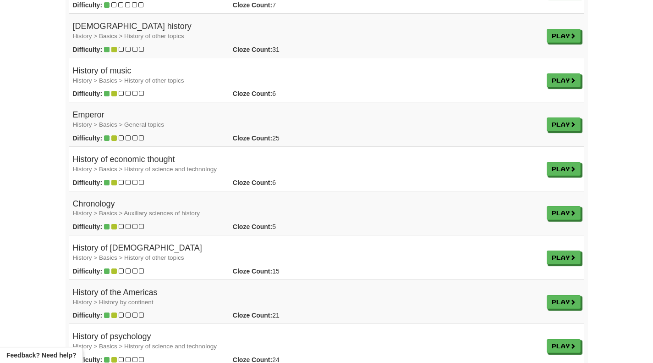
click at [112, 155] on h4 "History of economic thought History > Basics > History of science and technology" at bounding box center [306, 164] width 467 height 18
click at [119, 169] on icon at bounding box center [117, 171] width 4 height 4
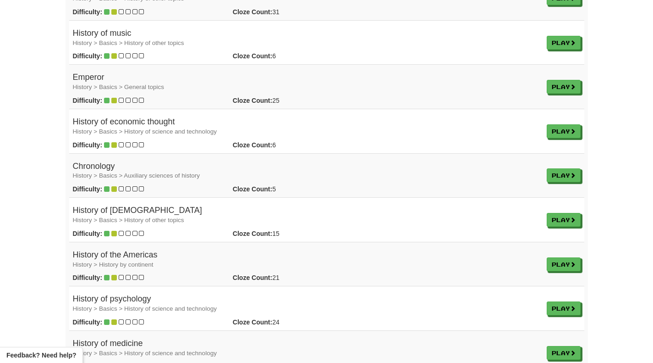
scroll to position [688, 0]
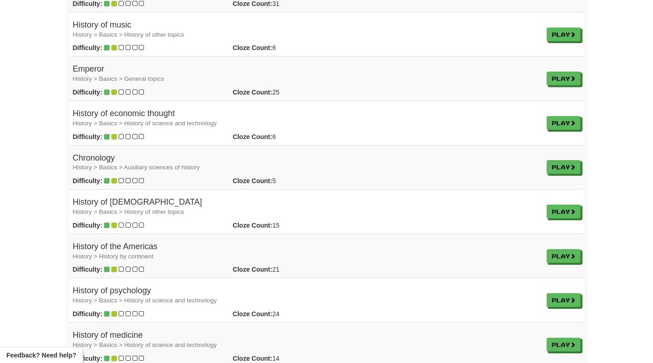
click at [87, 158] on h4 "Chronology History > Basics > Auxiliary sciences of history" at bounding box center [306, 163] width 467 height 18
click at [93, 174] on icon at bounding box center [92, 176] width 4 height 4
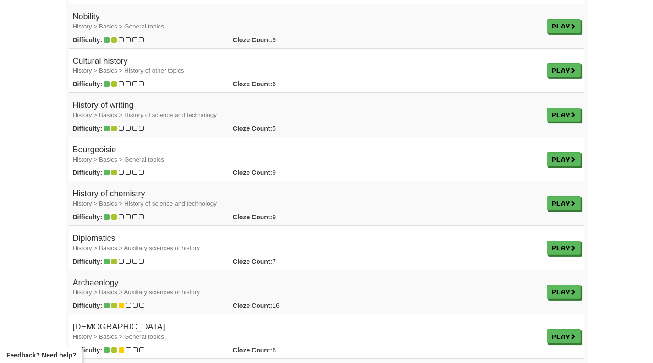
scroll to position [2018, 0]
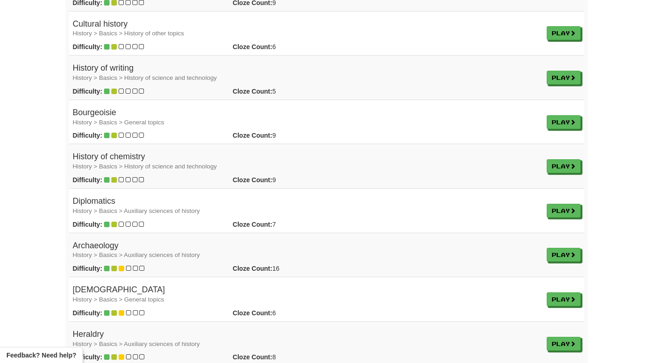
click at [93, 154] on h4 "History of chemistry History > Basics > History of science and technology" at bounding box center [306, 161] width 467 height 18
click at [101, 158] on icon at bounding box center [99, 161] width 11 height 11
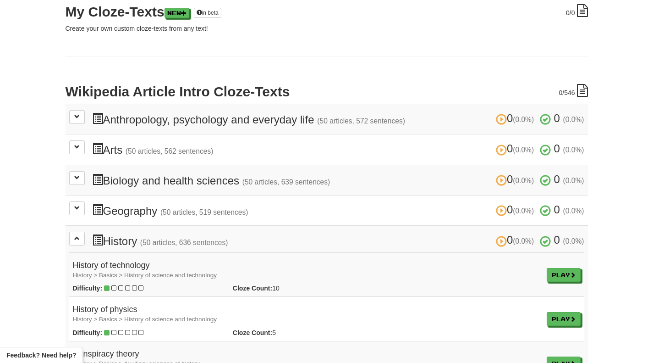
scroll to position [275, 0]
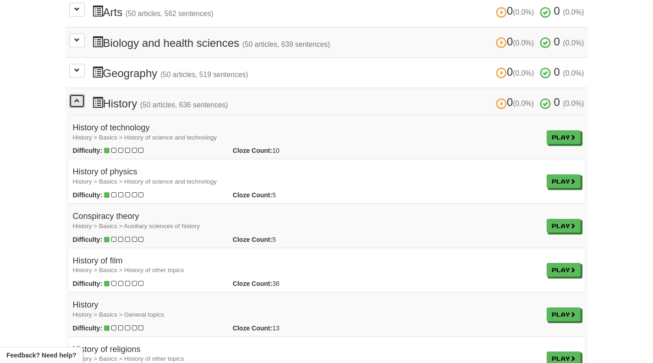
click at [72, 104] on button at bounding box center [77, 101] width 16 height 14
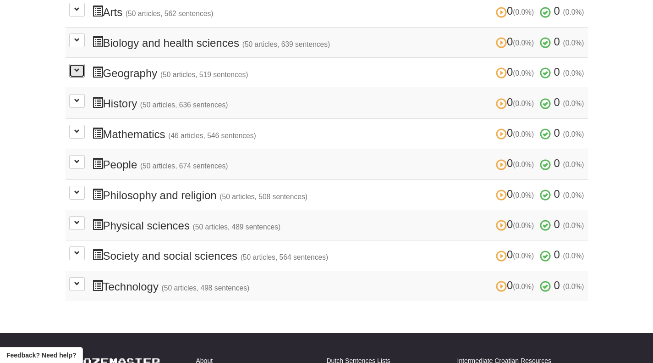
click at [84, 72] on button at bounding box center [77, 71] width 16 height 14
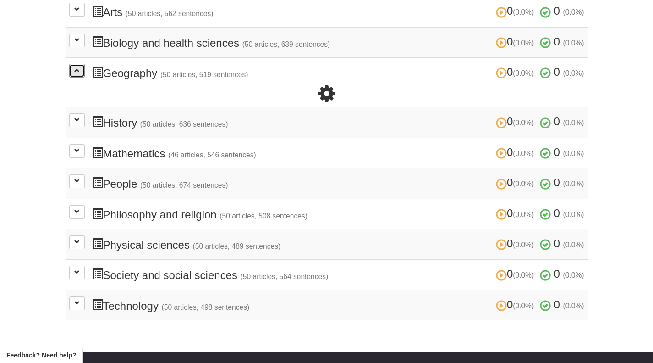
click at [83, 72] on button at bounding box center [77, 71] width 16 height 14
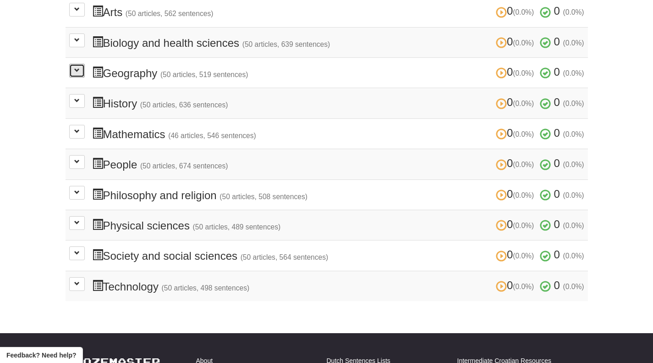
scroll to position [138, 0]
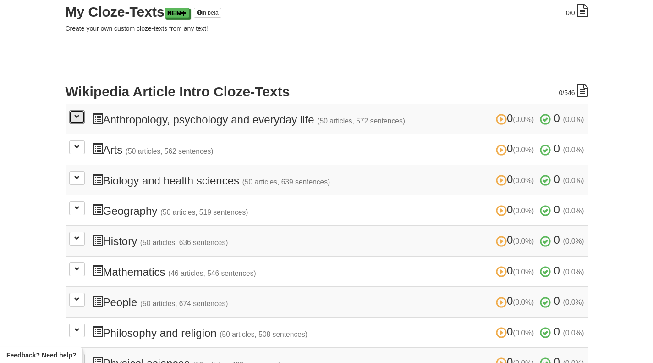
click at [80, 116] on button at bounding box center [77, 117] width 16 height 14
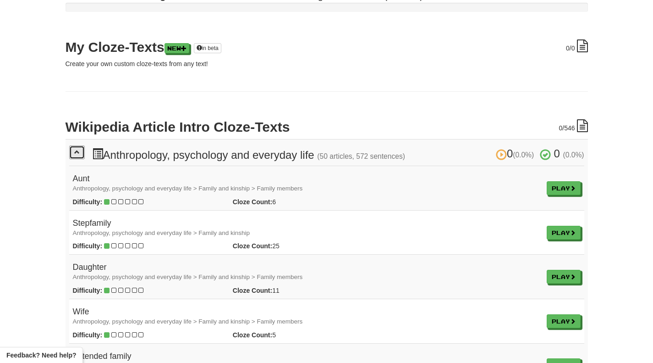
scroll to position [92, 0]
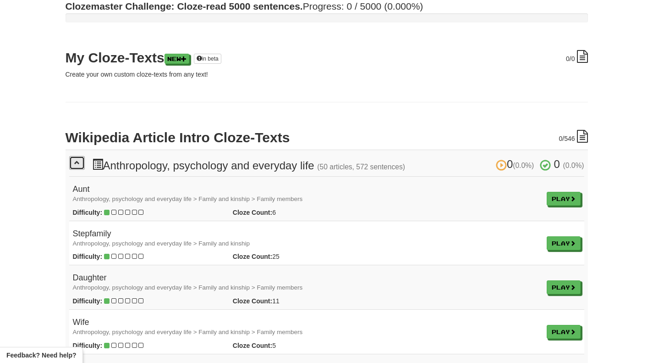
click at [82, 160] on button at bounding box center [77, 163] width 16 height 14
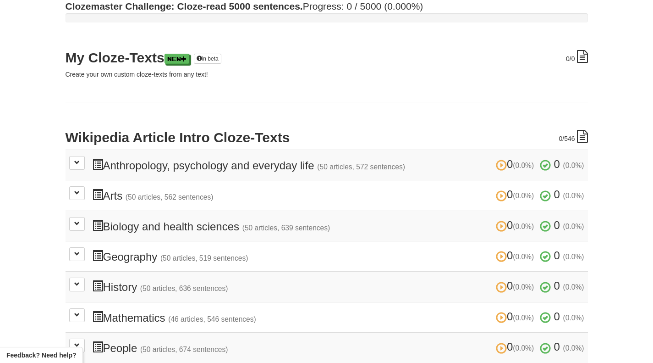
click at [198, 161] on h3 "0 (0.0%) 0 (0.0%) Anthropology, psychology and everyday life (50 articles, 572 …" at bounding box center [338, 164] width 493 height 13
click at [199, 168] on icon at bounding box center [204, 168] width 11 height 11
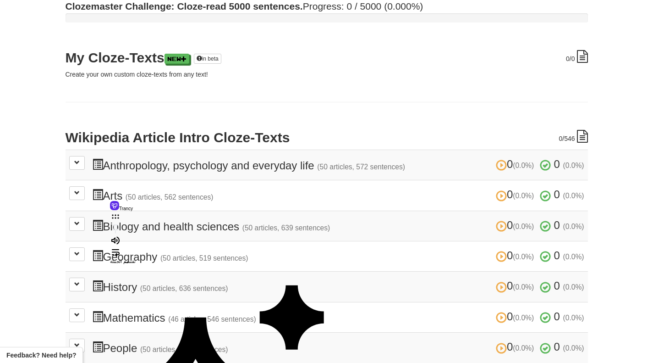
click at [9, 164] on div "Dashboard Clozemaster Fawaz872 / Toggle Dropdown Dashboard Leaderboard Activity…" at bounding box center [326, 200] width 653 height 585
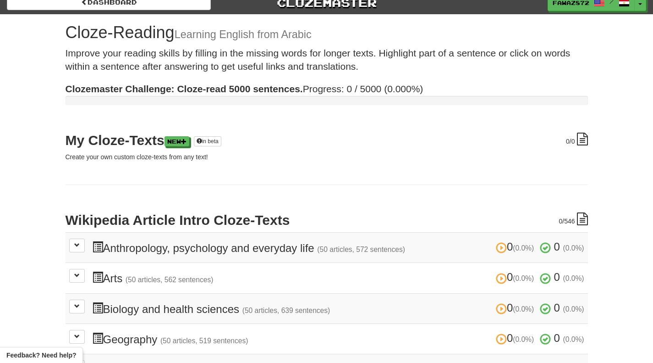
scroll to position [0, 0]
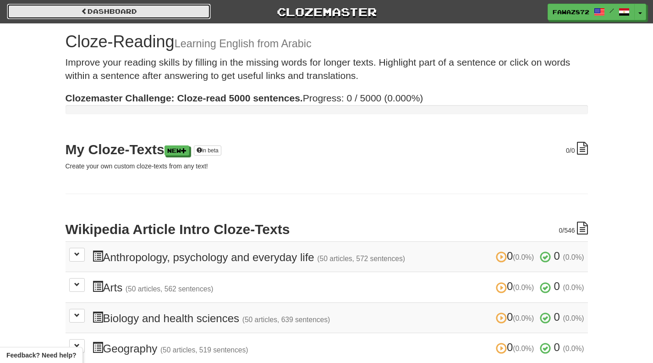
click at [98, 17] on link "Dashboard" at bounding box center [109, 12] width 204 height 16
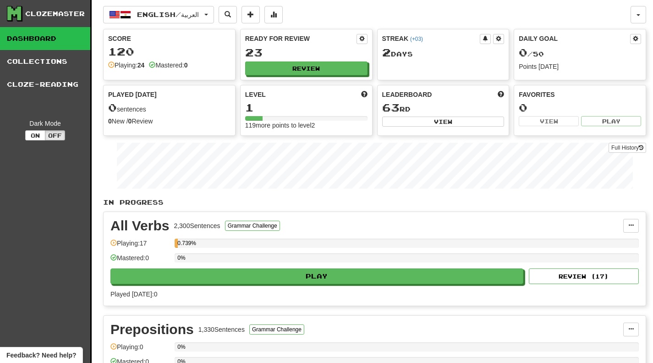
click at [39, 35] on link "Dashboard" at bounding box center [45, 38] width 90 height 23
click at [40, 41] on link "Dashboard" at bounding box center [45, 38] width 90 height 23
drag, startPoint x: 581, startPoint y: 11, endPoint x: 587, endPoint y: 11, distance: 6.9
click at [583, 11] on div "English / العربية English / العربية Streak: 2 Review: 23 Daily Goal: 0 / 50 Lan…" at bounding box center [367, 14] width 528 height 17
click at [47, 137] on button "Off" at bounding box center [55, 135] width 20 height 10
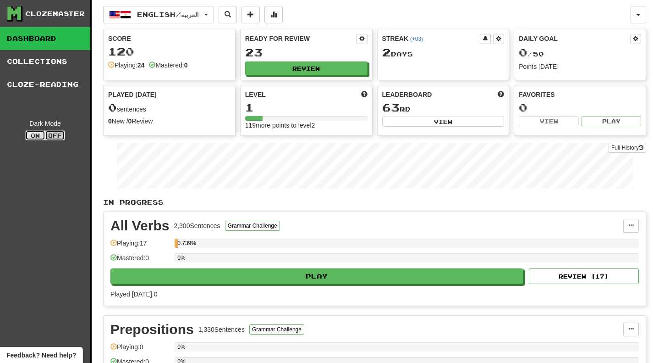
click at [34, 132] on button "On" at bounding box center [35, 135] width 20 height 10
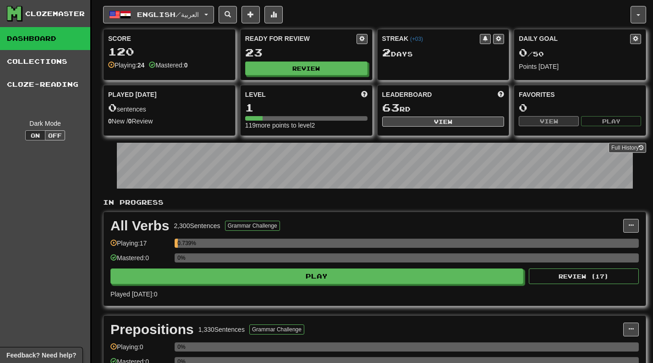
click at [57, 232] on div "Clozemaster Dashboard Collections Cloze-Reading Dark Mode On Off" at bounding box center [46, 227] width 92 height 454
